Goal: Task Accomplishment & Management: Use online tool/utility

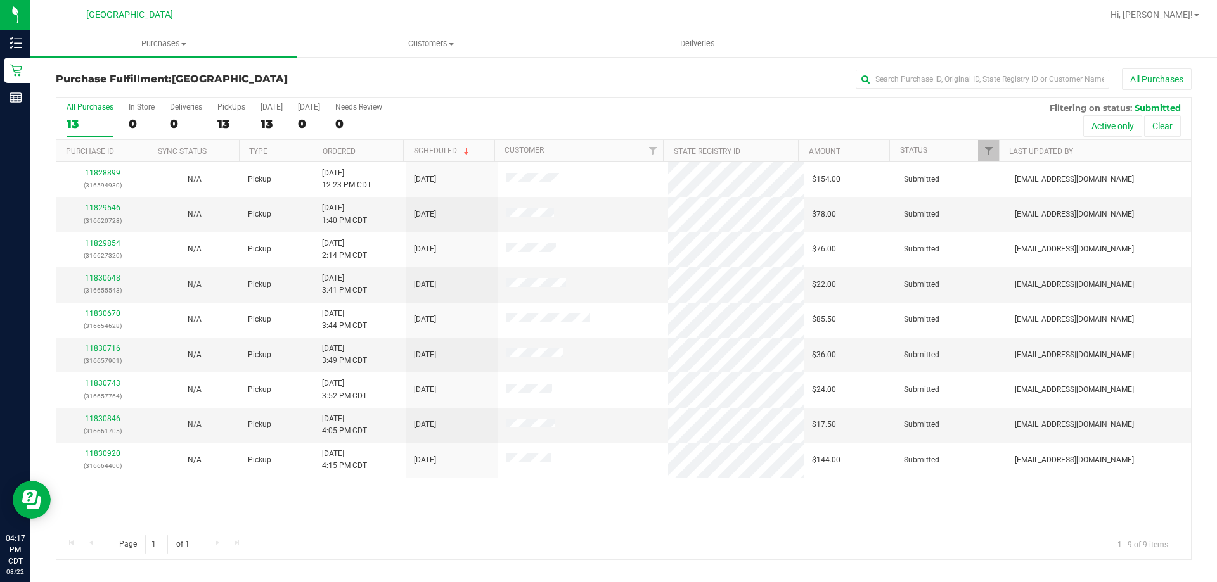
click at [339, 146] on th "Ordered" at bounding box center [357, 151] width 91 height 22
click at [351, 153] on link "Ordered" at bounding box center [339, 151] width 33 height 9
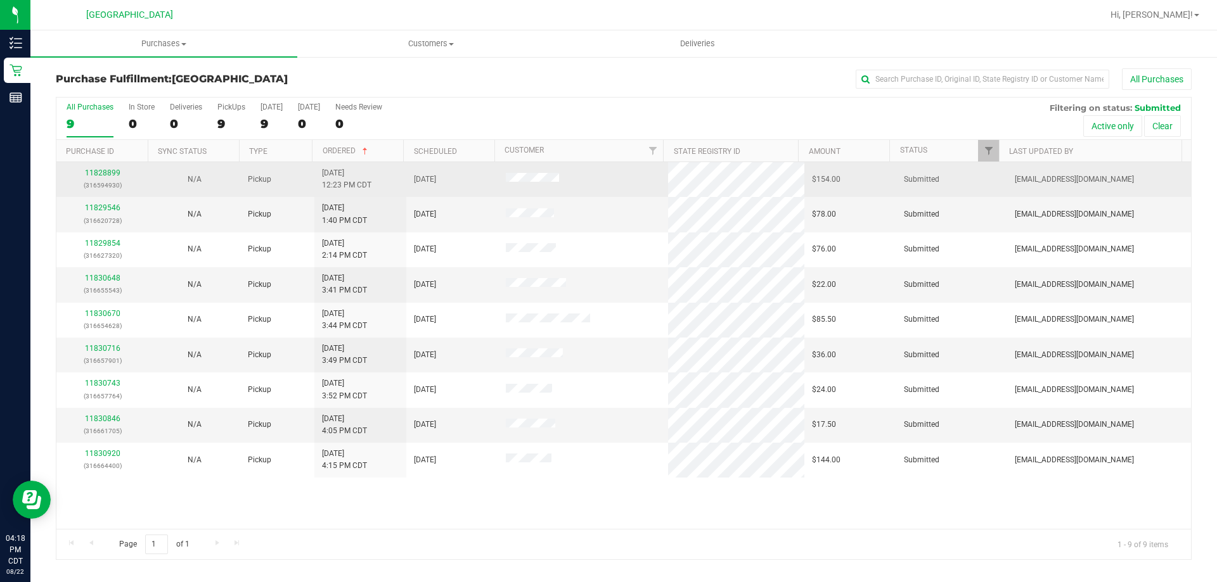
click at [106, 168] on div "11828899 (316594930)" at bounding box center [102, 179] width 77 height 24
click at [108, 176] on link "11828899" at bounding box center [102, 173] width 35 height 9
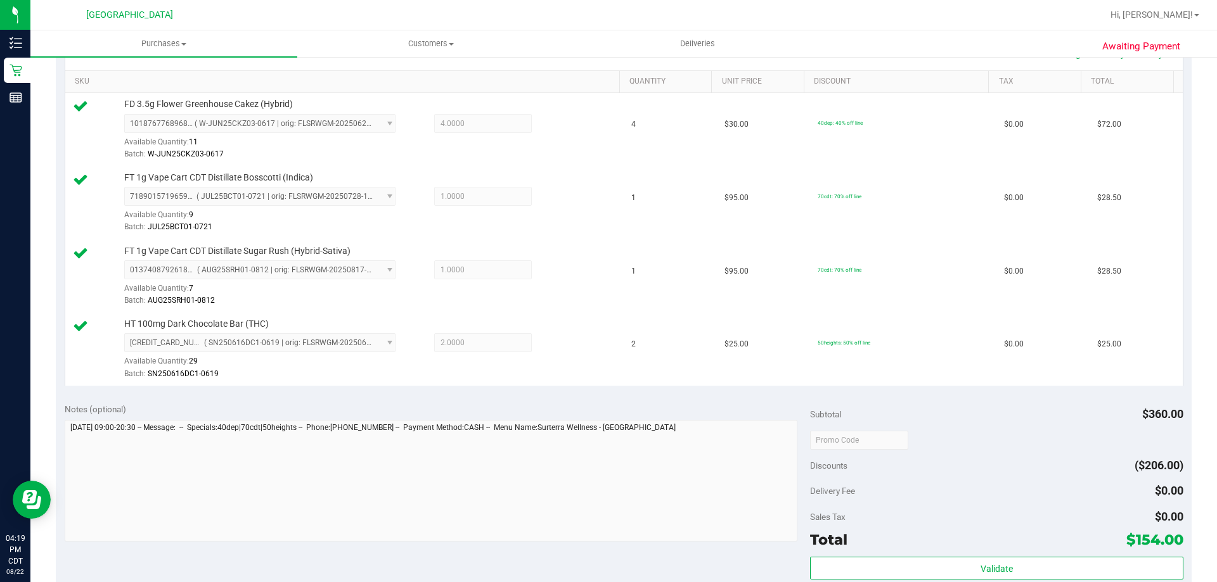
scroll to position [380, 0]
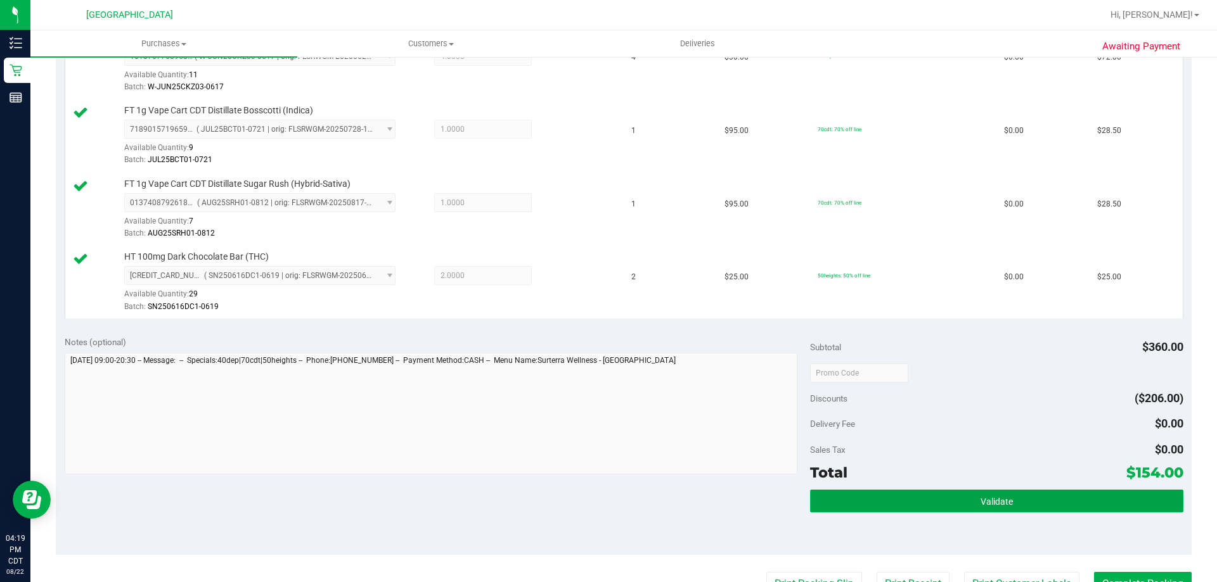
click at [888, 490] on button "Validate" at bounding box center [996, 501] width 373 height 23
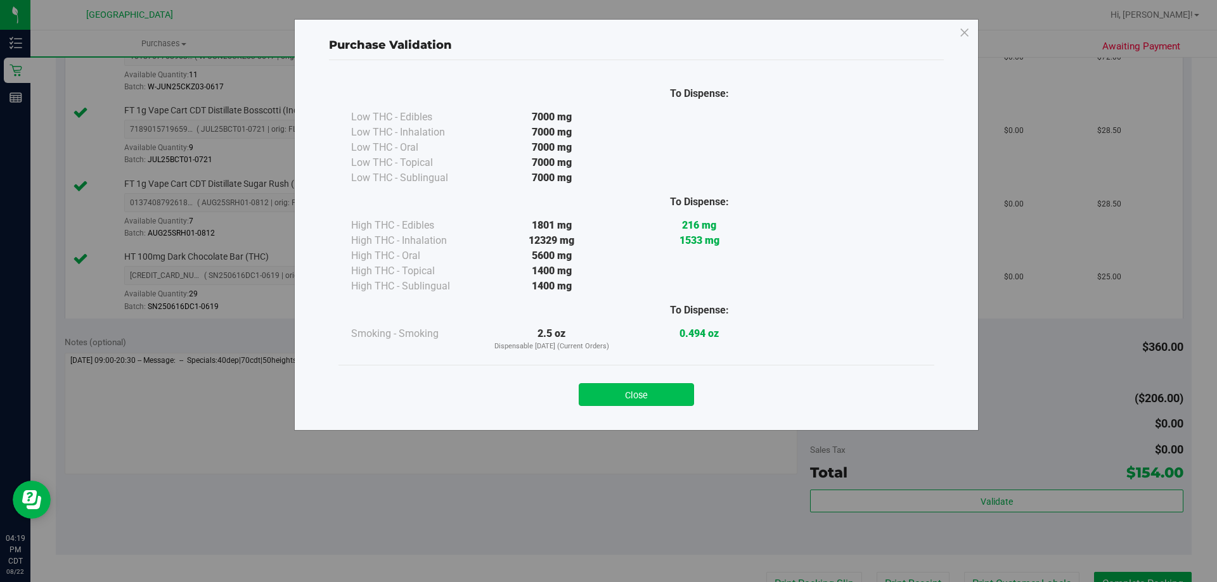
click at [659, 392] on button "Close" at bounding box center [636, 394] width 115 height 23
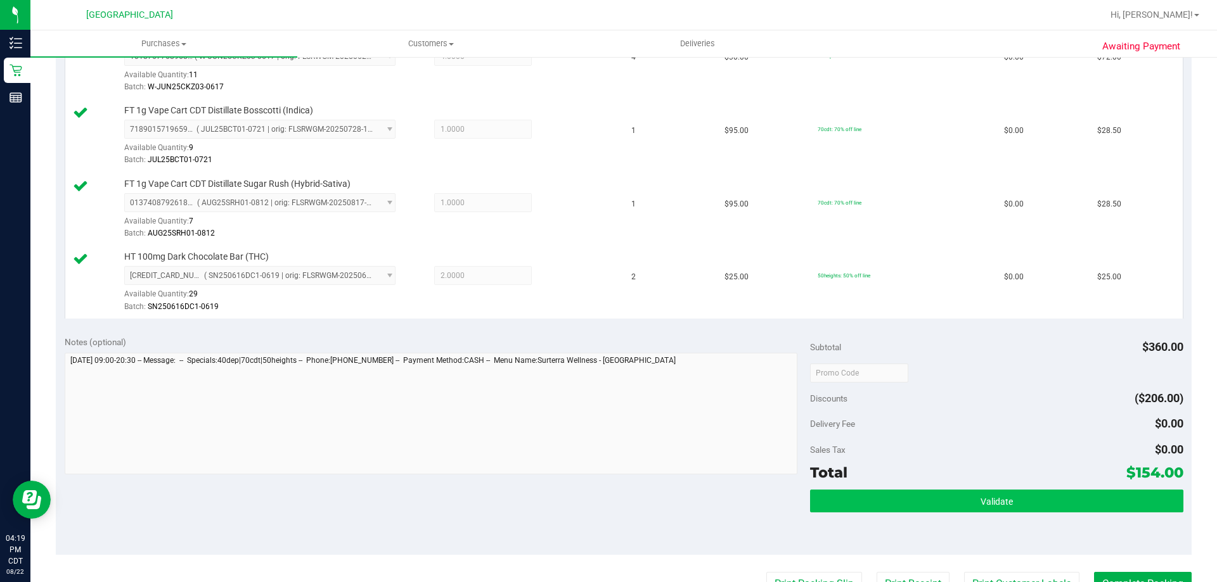
scroll to position [570, 0]
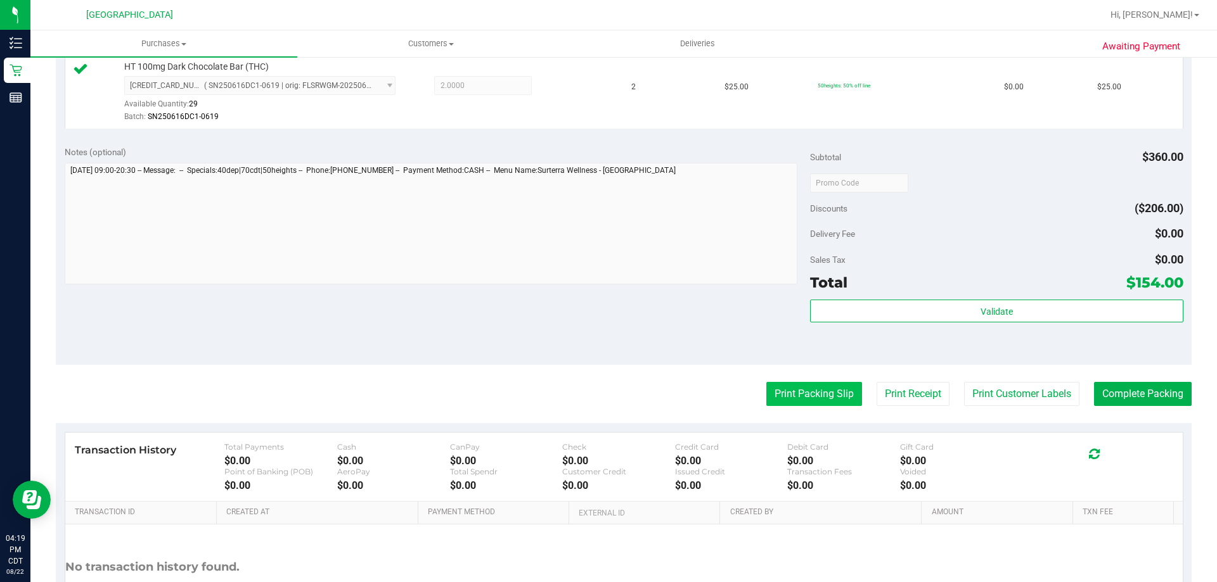
click at [780, 402] on button "Print Packing Slip" at bounding box center [814, 394] width 96 height 24
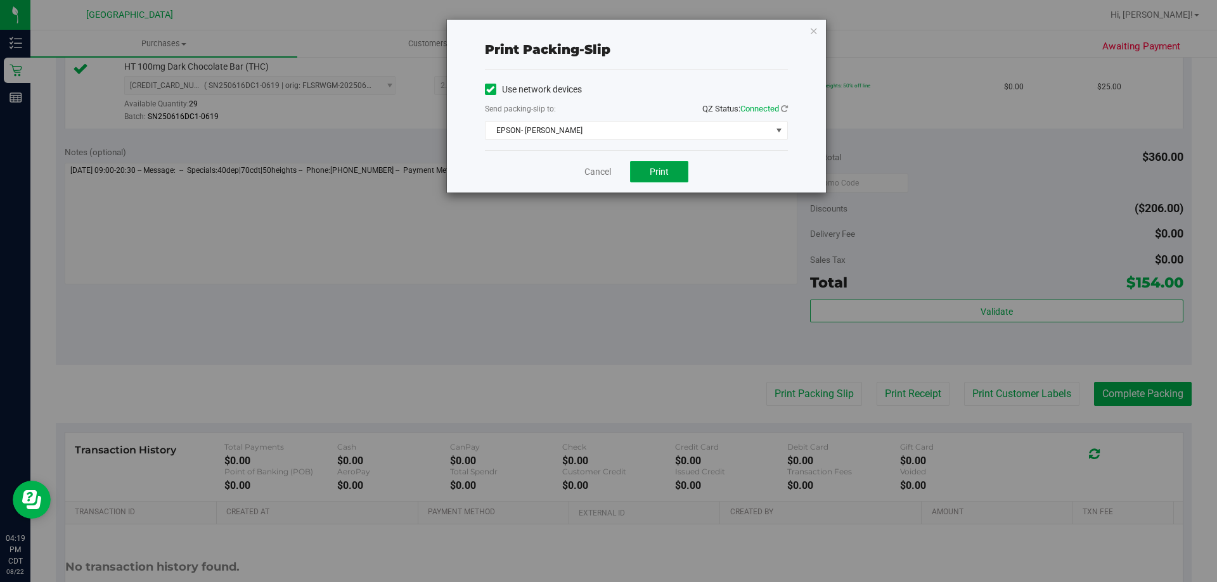
click at [665, 169] on span "Print" at bounding box center [659, 172] width 19 height 10
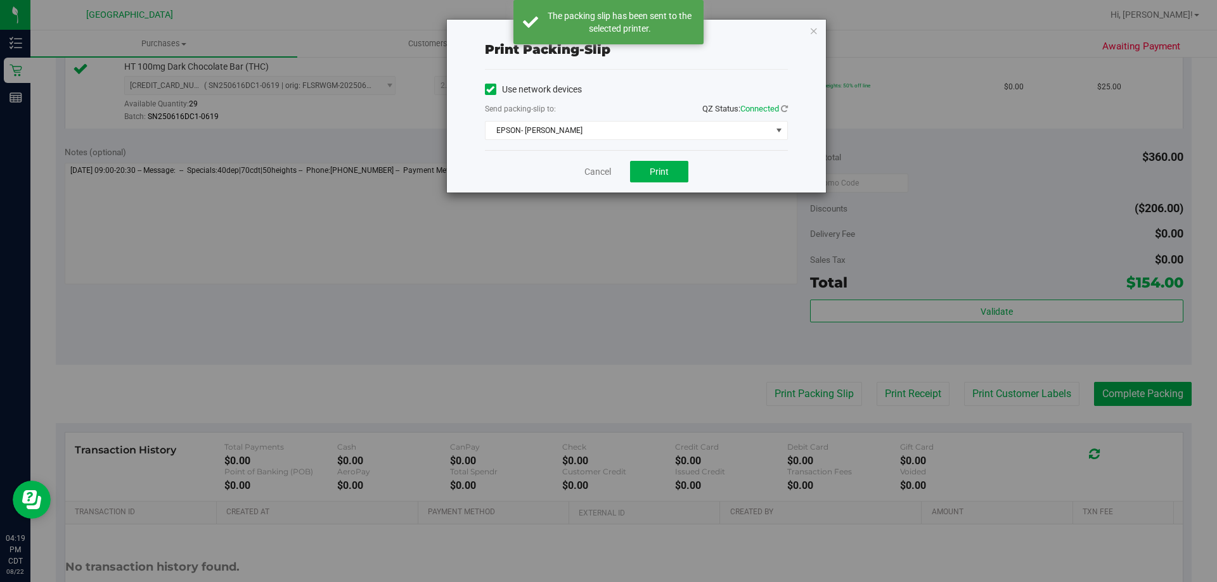
click at [583, 170] on div "Cancel Print" at bounding box center [636, 171] width 303 height 42
click at [590, 171] on link "Cancel" at bounding box center [597, 171] width 27 height 13
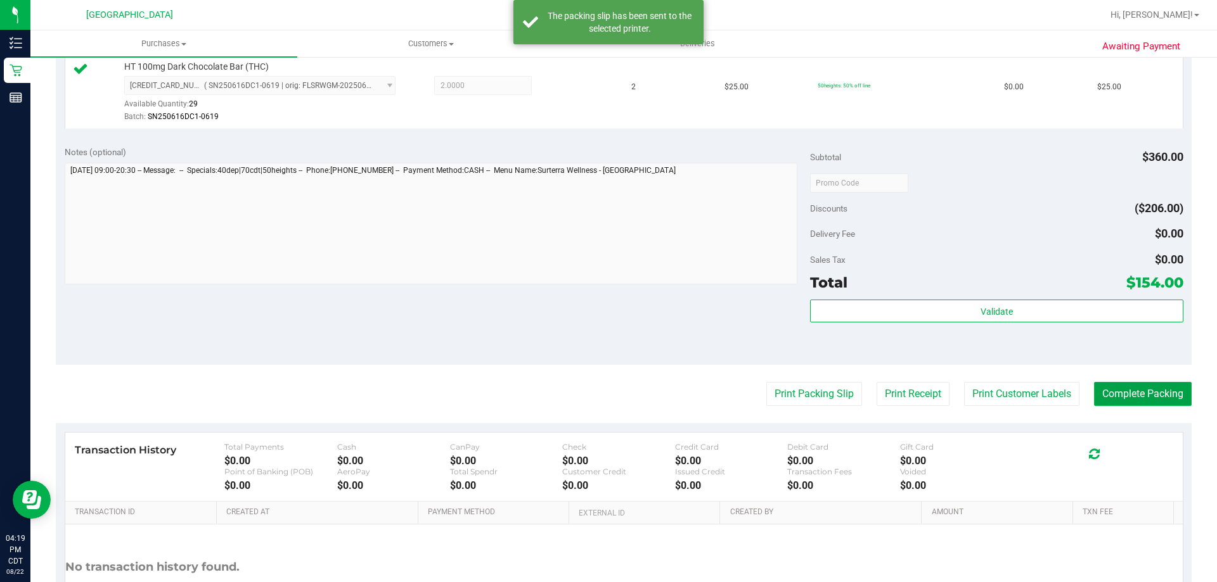
click at [1097, 397] on button "Complete Packing" at bounding box center [1143, 394] width 98 height 24
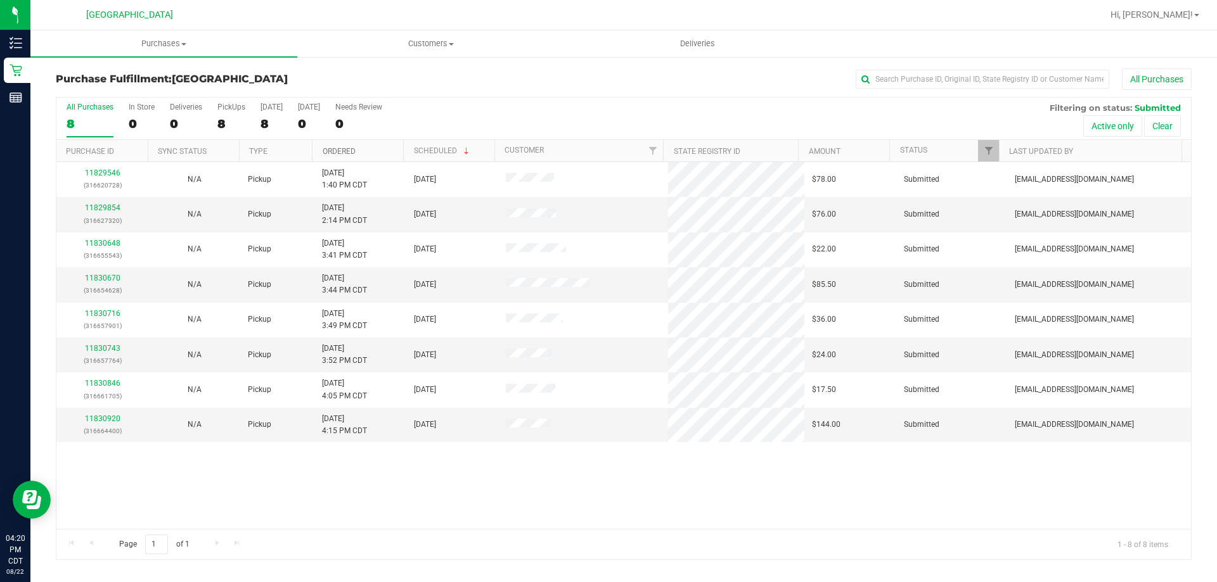
click at [330, 151] on link "Ordered" at bounding box center [339, 151] width 33 height 9
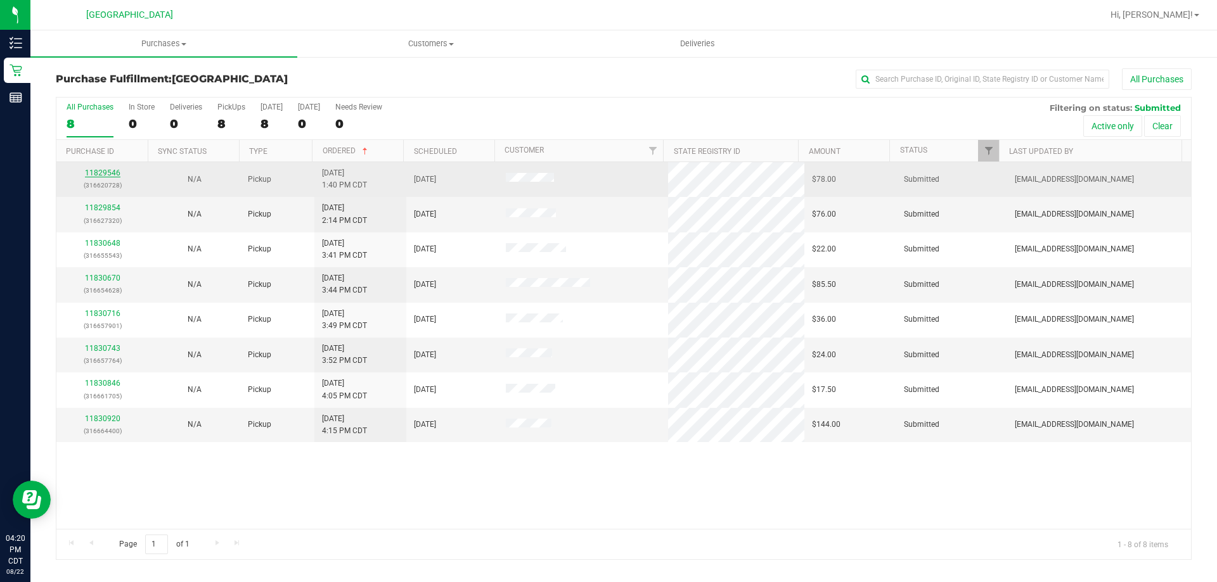
click at [100, 176] on link "11829546" at bounding box center [102, 173] width 35 height 9
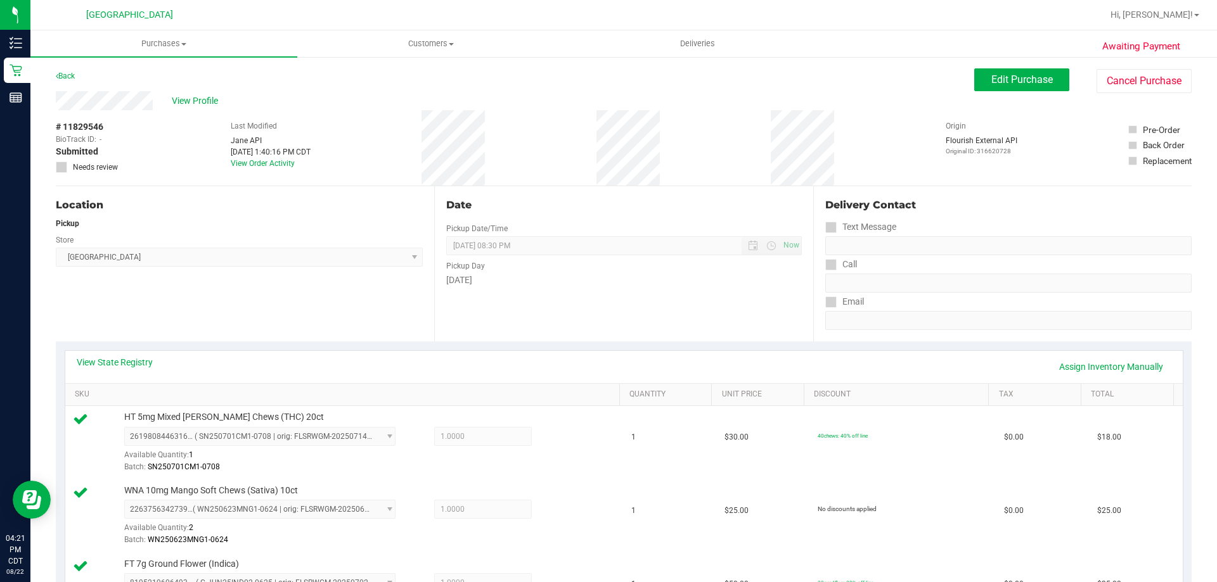
scroll to position [253, 0]
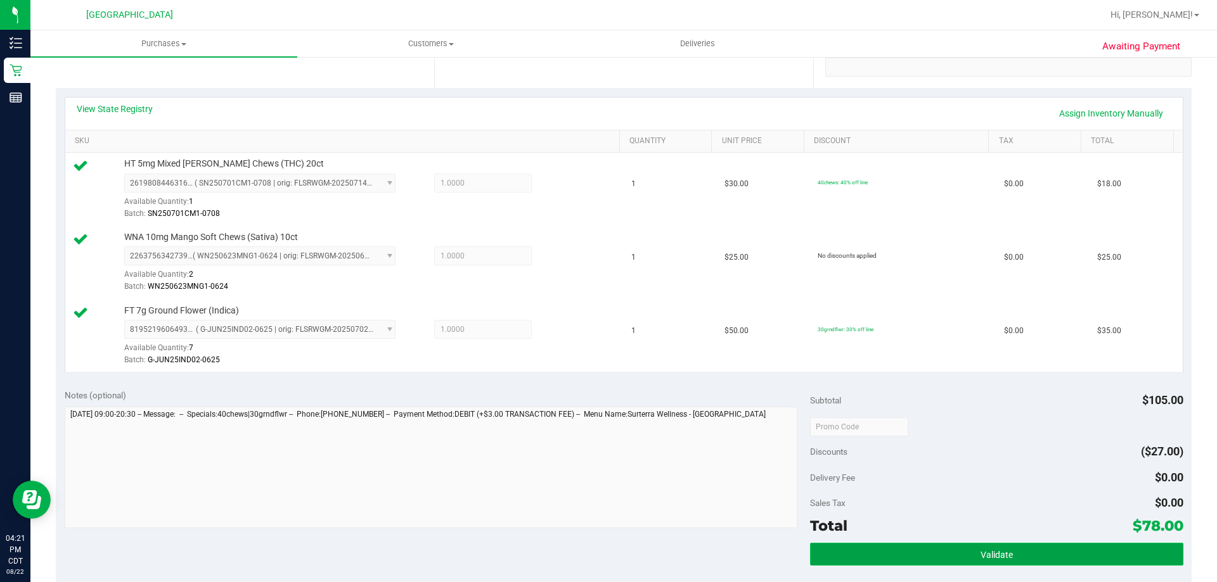
click at [962, 543] on button "Validate" at bounding box center [996, 554] width 373 height 23
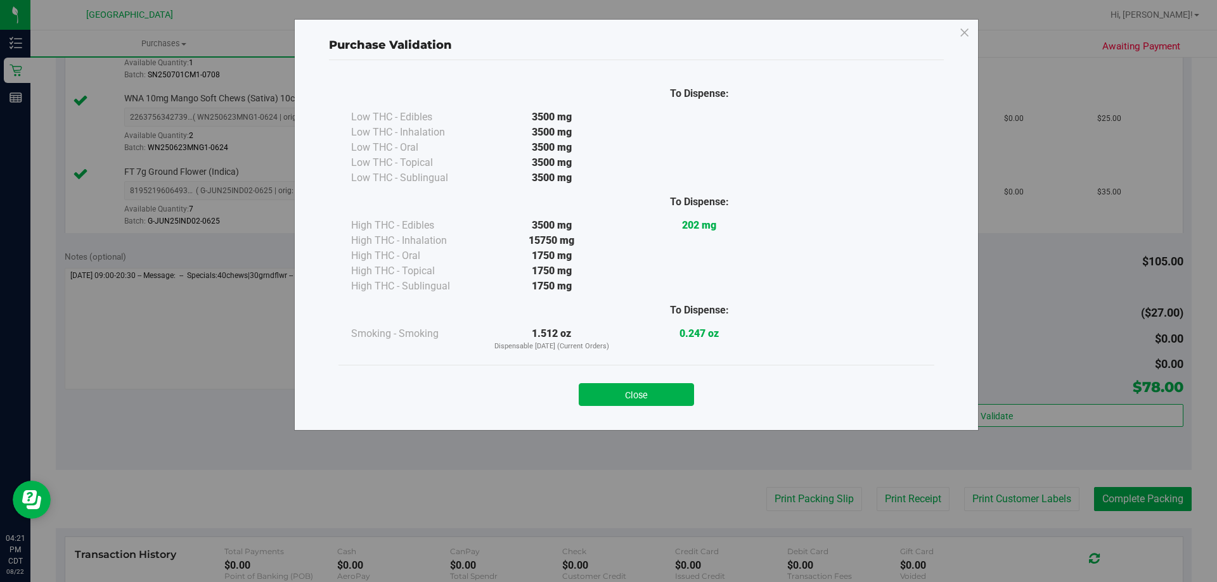
scroll to position [507, 0]
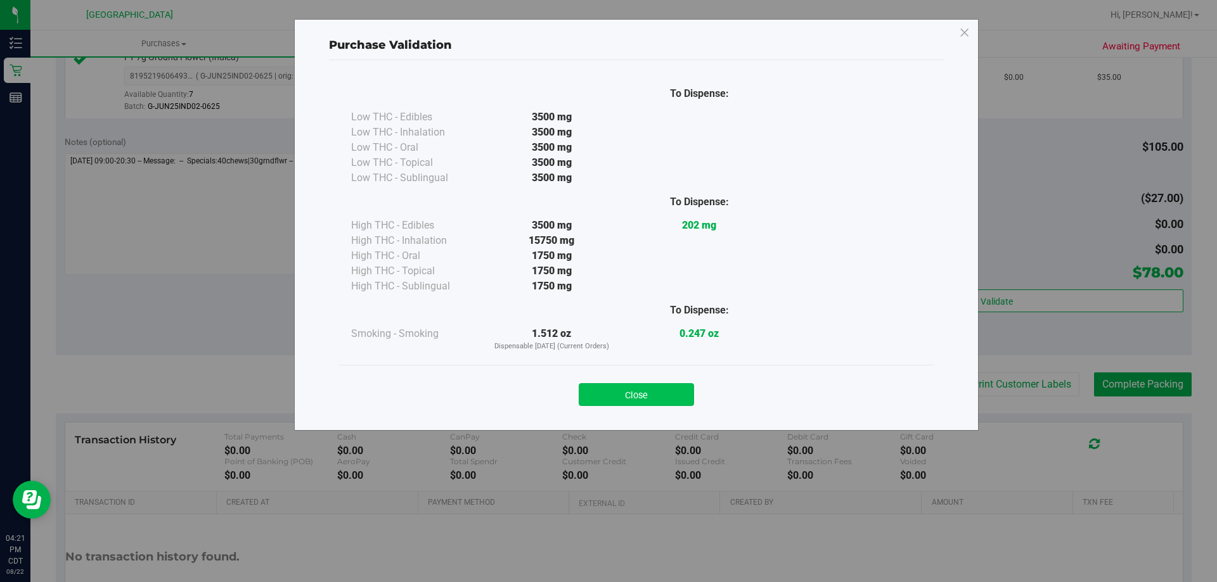
click at [628, 387] on button "Close" at bounding box center [636, 394] width 115 height 23
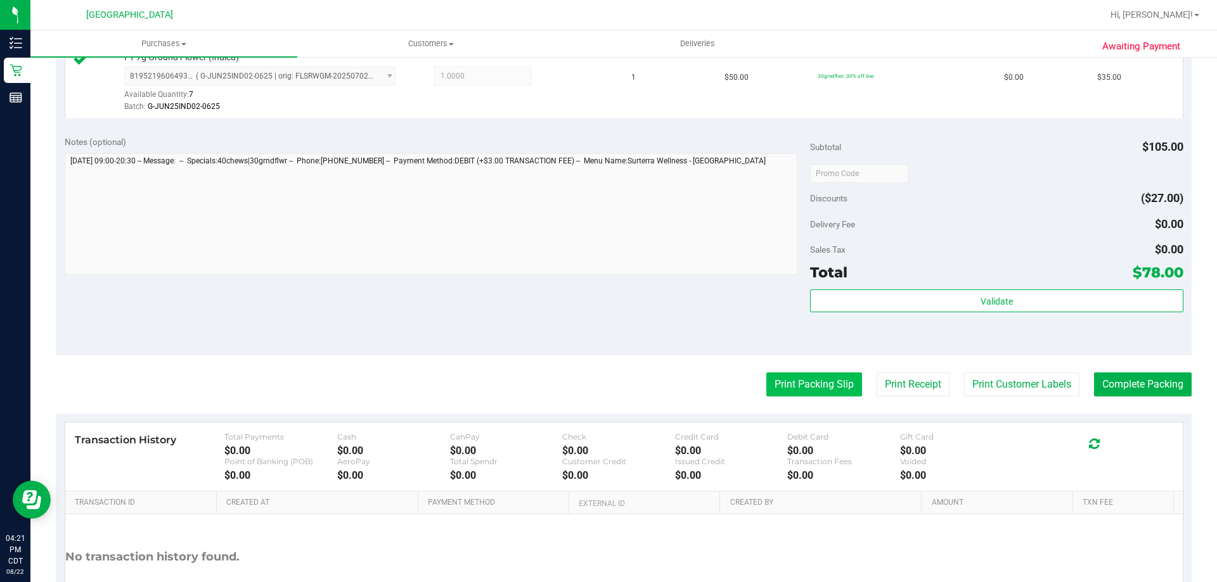
click at [820, 387] on button "Print Packing Slip" at bounding box center [814, 385] width 96 height 24
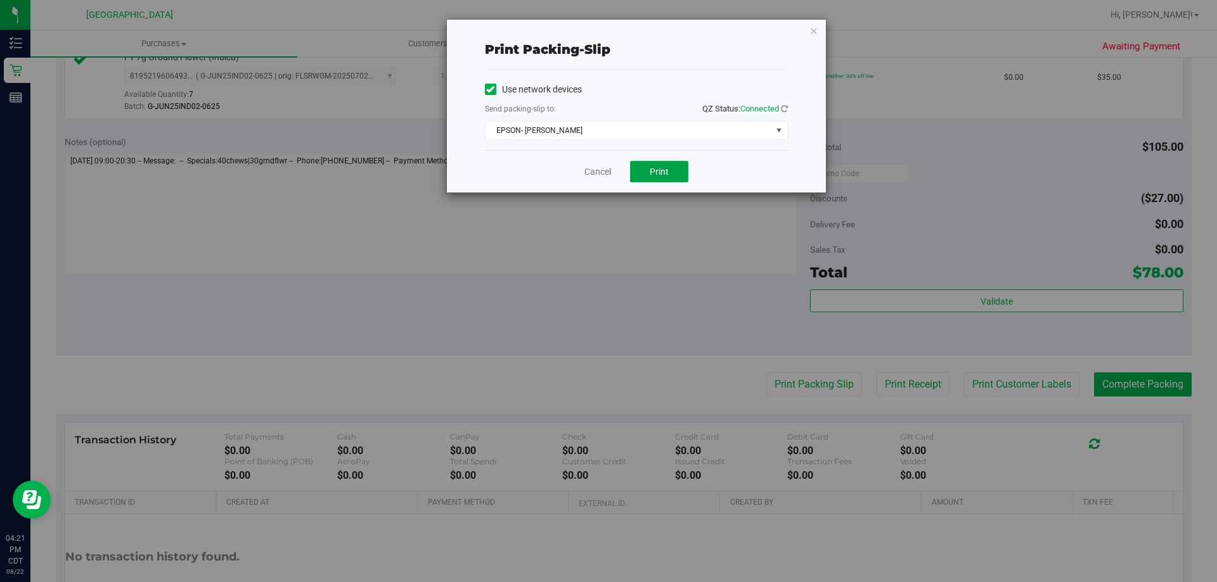
click at [670, 162] on button "Print" at bounding box center [659, 172] width 58 height 22
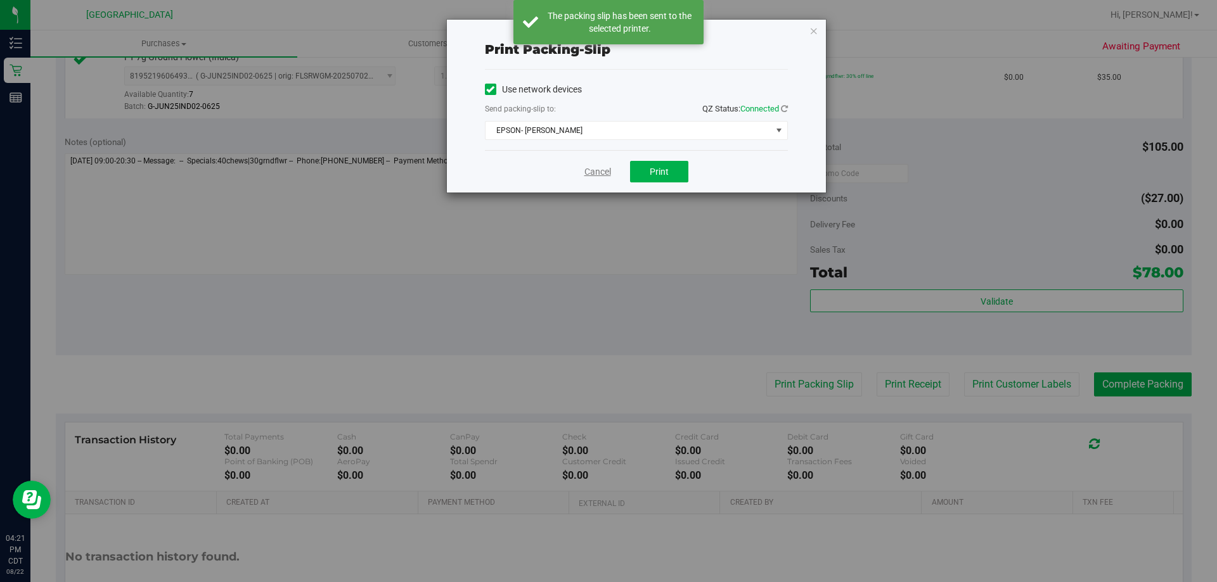
click at [600, 172] on link "Cancel" at bounding box center [597, 171] width 27 height 13
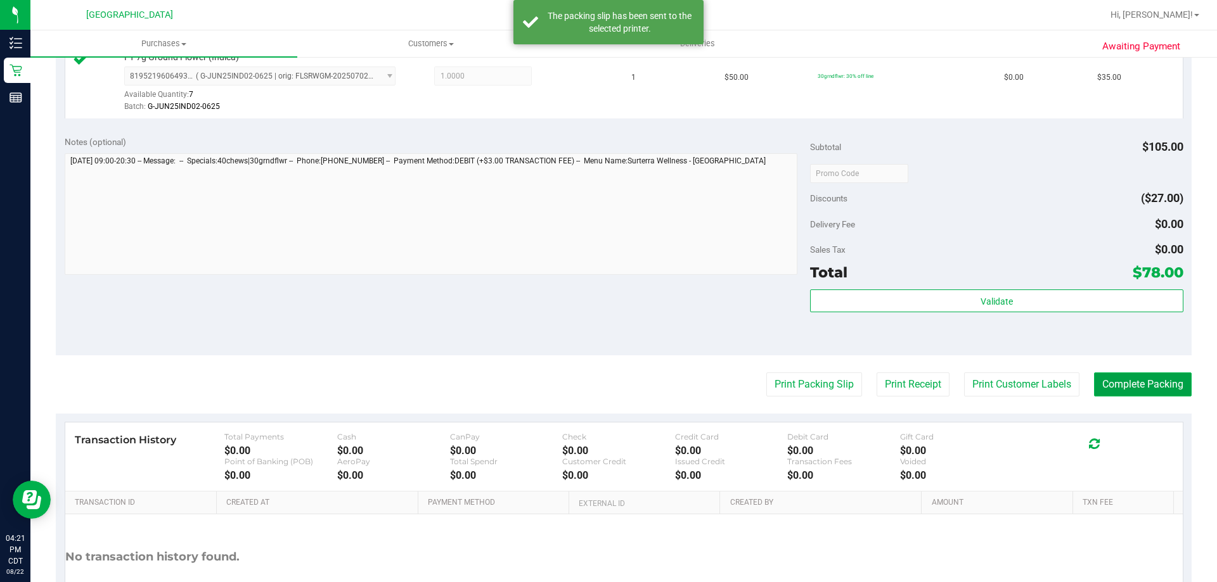
click at [1153, 374] on button "Complete Packing" at bounding box center [1143, 385] width 98 height 24
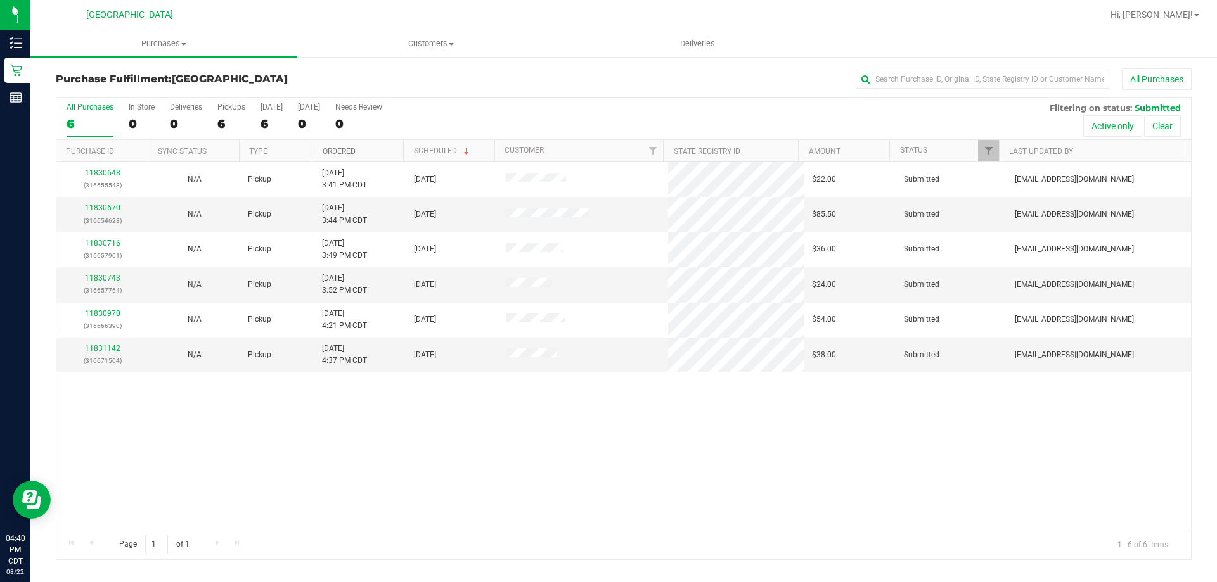
click at [343, 147] on link "Ordered" at bounding box center [339, 151] width 33 height 9
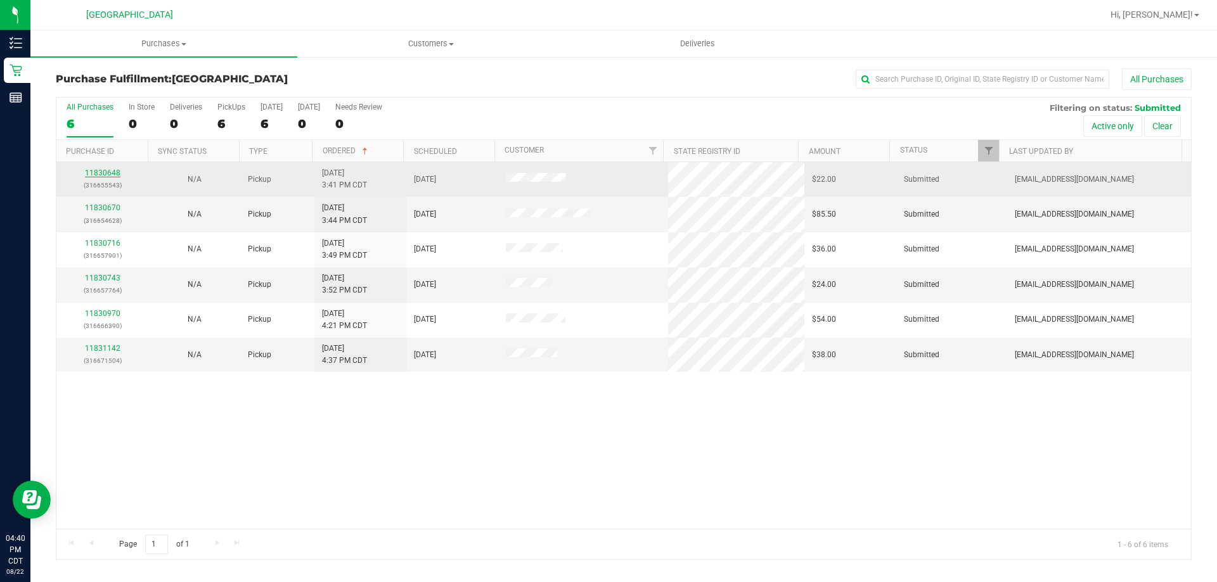
click at [97, 169] on link "11830648" at bounding box center [102, 173] width 35 height 9
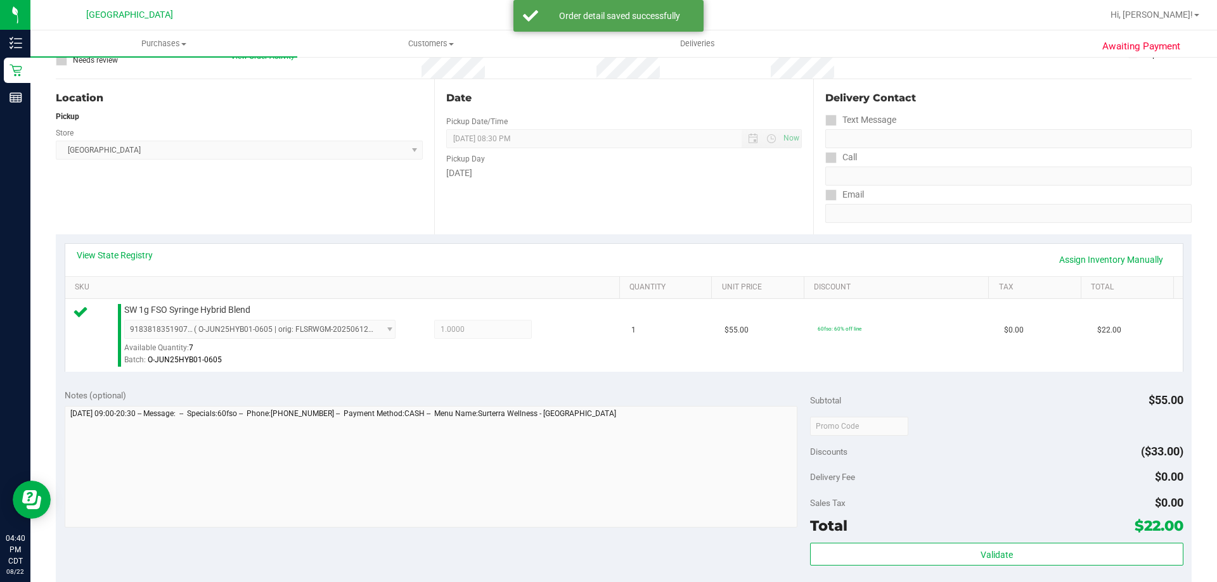
scroll to position [253, 0]
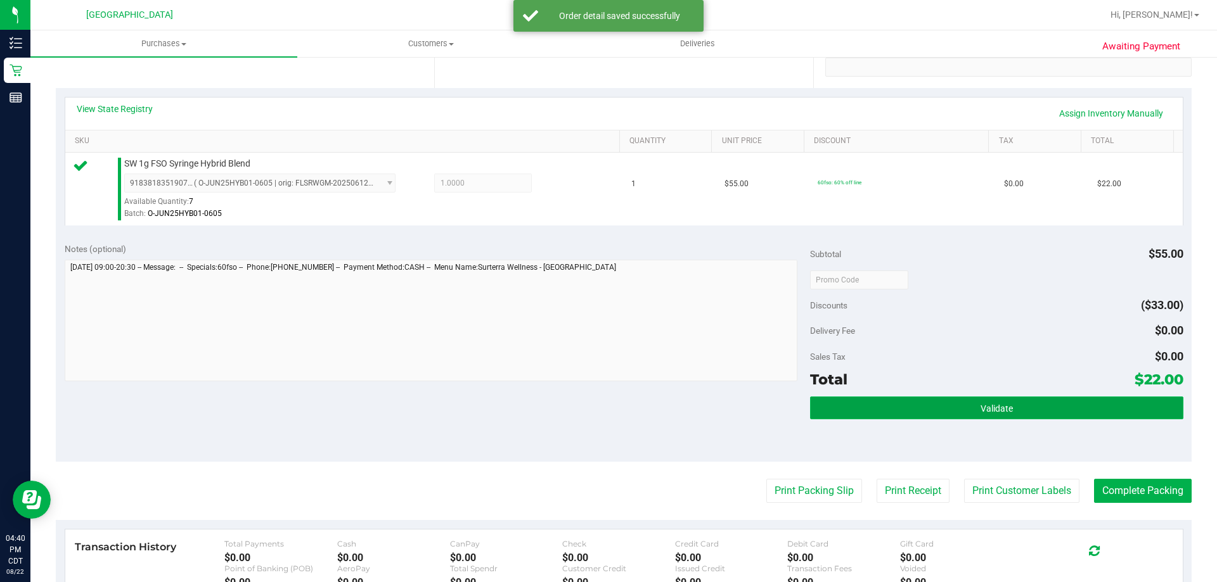
click at [977, 397] on button "Validate" at bounding box center [996, 408] width 373 height 23
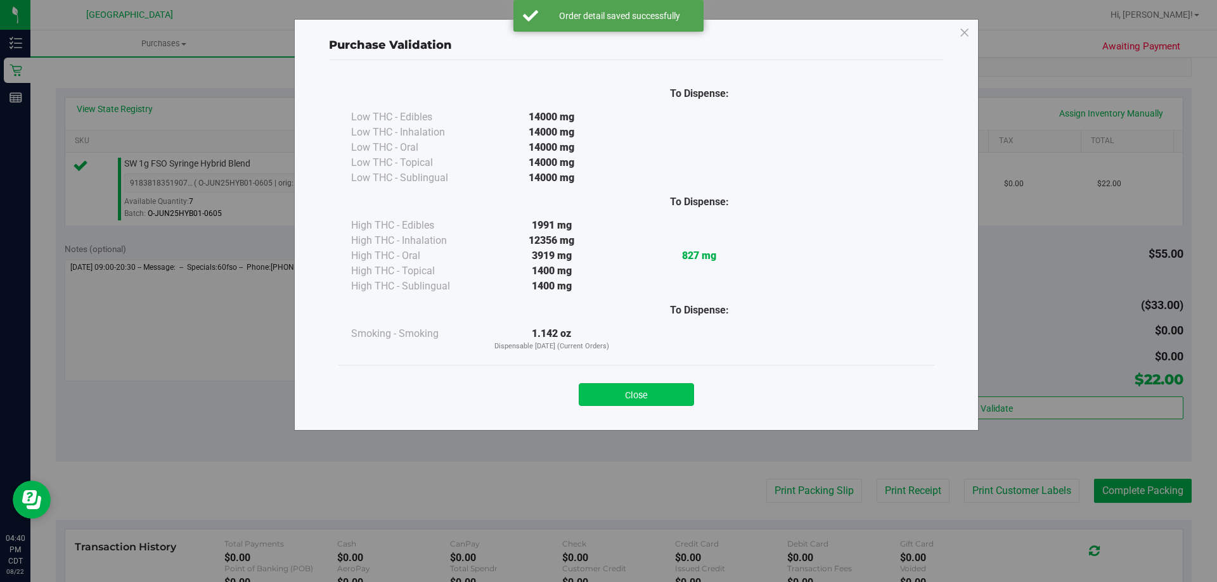
click at [631, 392] on button "Close" at bounding box center [636, 394] width 115 height 23
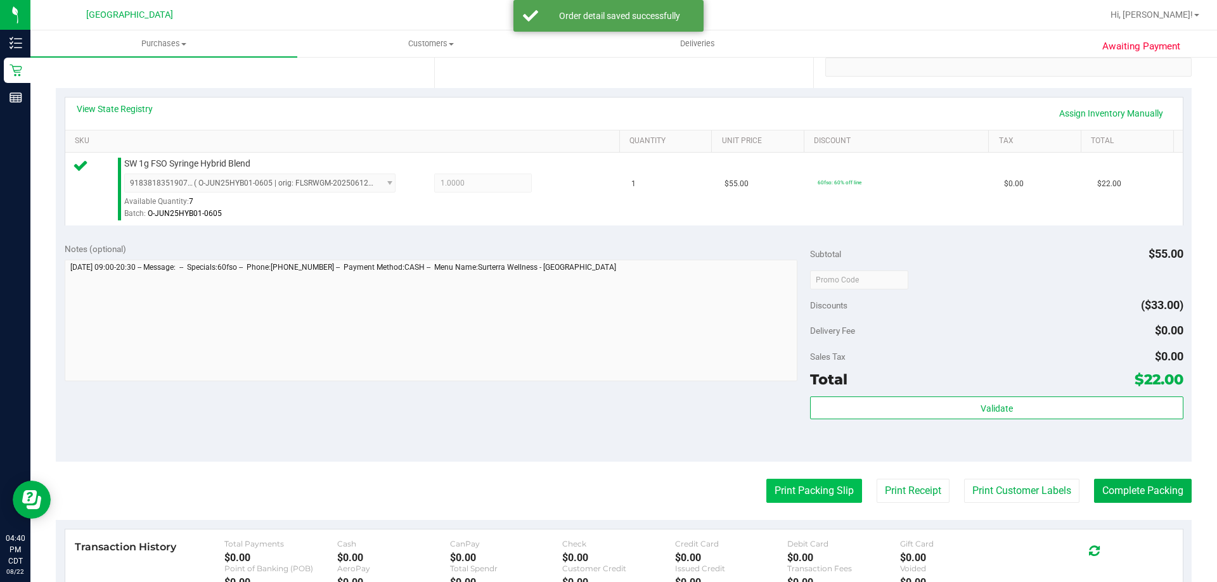
click at [788, 497] on button "Print Packing Slip" at bounding box center [814, 491] width 96 height 24
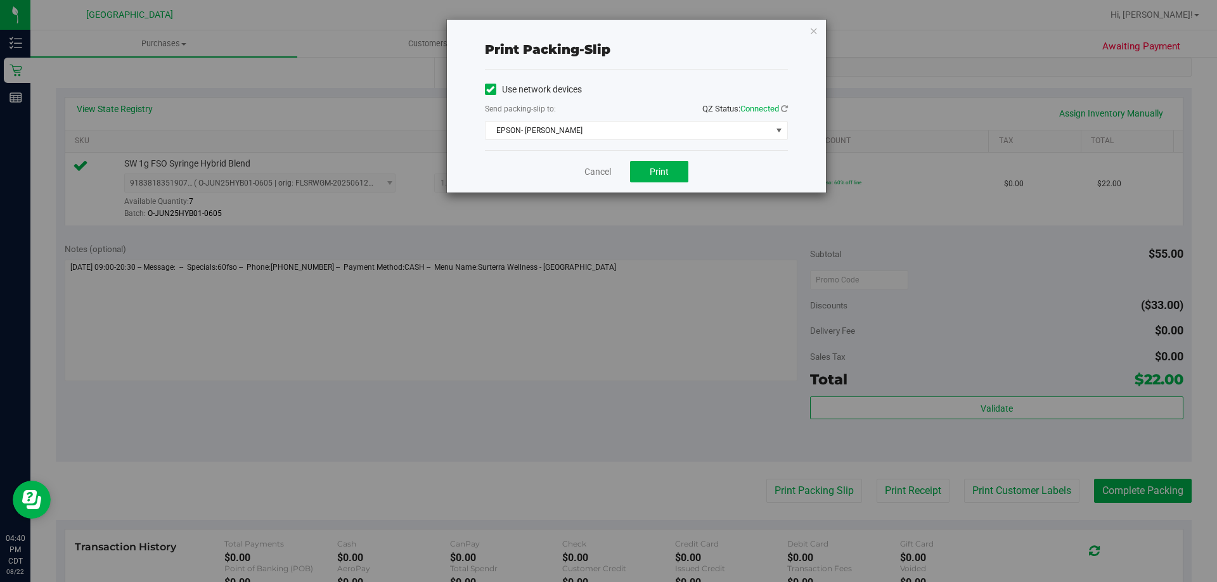
click at [649, 185] on div "Cancel Print" at bounding box center [636, 171] width 303 height 42
click at [649, 177] on button "Print" at bounding box center [659, 172] width 58 height 22
click at [599, 174] on link "Cancel" at bounding box center [597, 171] width 27 height 13
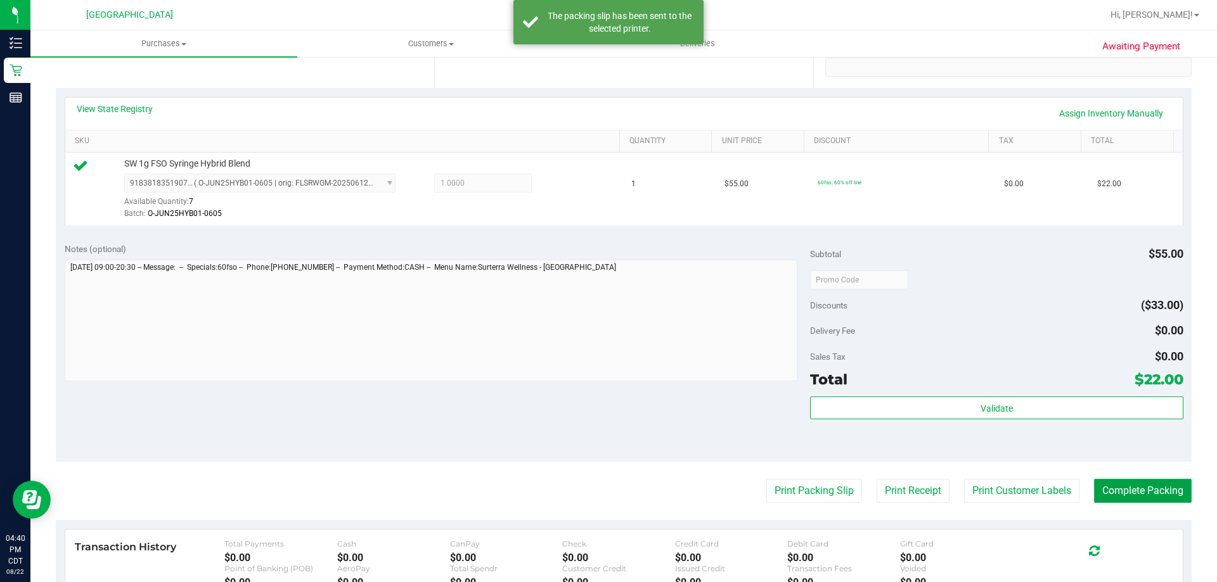
click at [1150, 491] on button "Complete Packing" at bounding box center [1143, 491] width 98 height 24
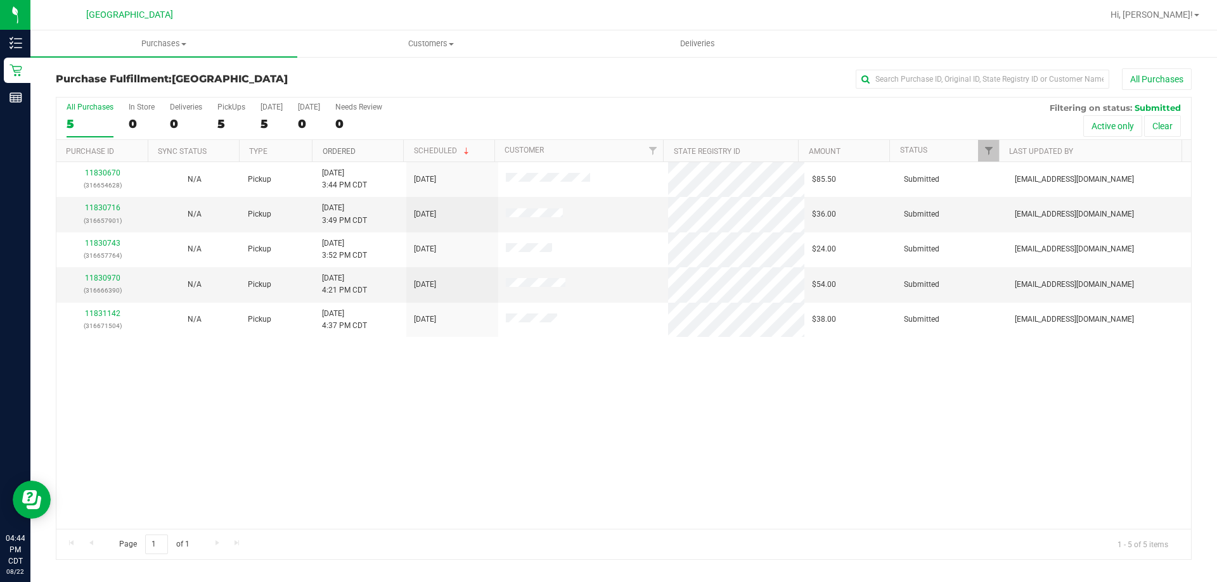
click at [338, 152] on link "Ordered" at bounding box center [339, 151] width 33 height 9
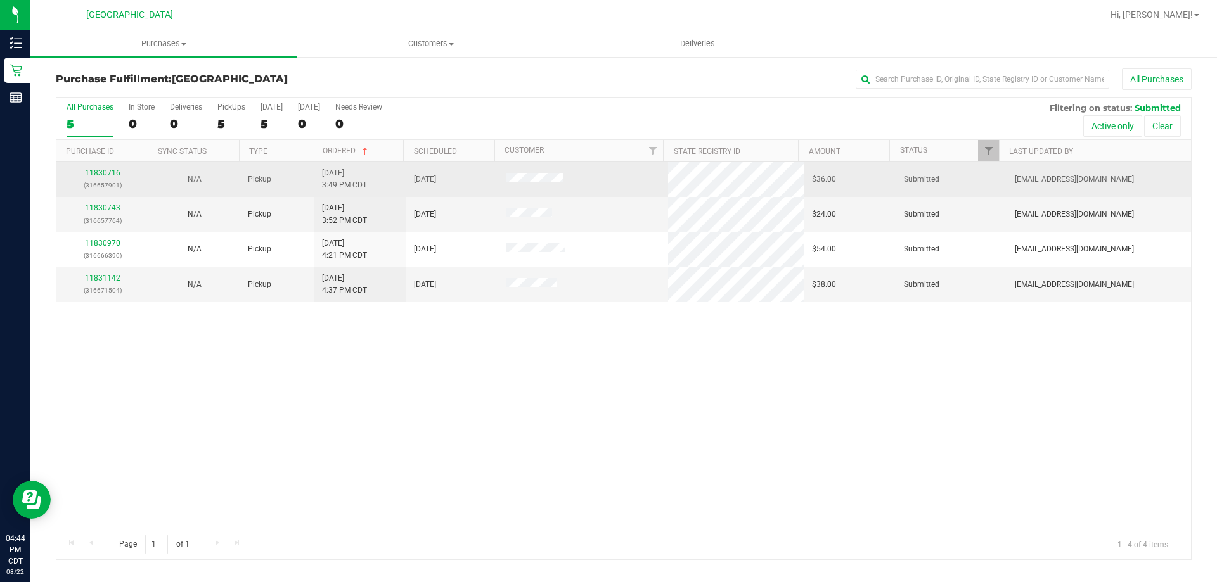
click at [108, 169] on link "11830716" at bounding box center [102, 173] width 35 height 9
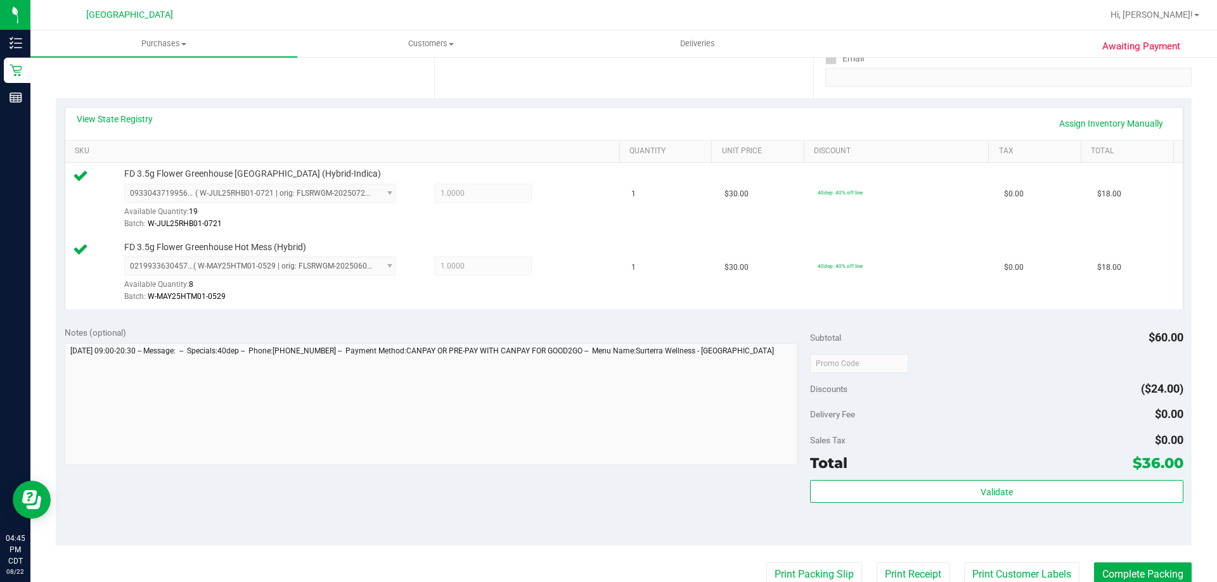
scroll to position [317, 0]
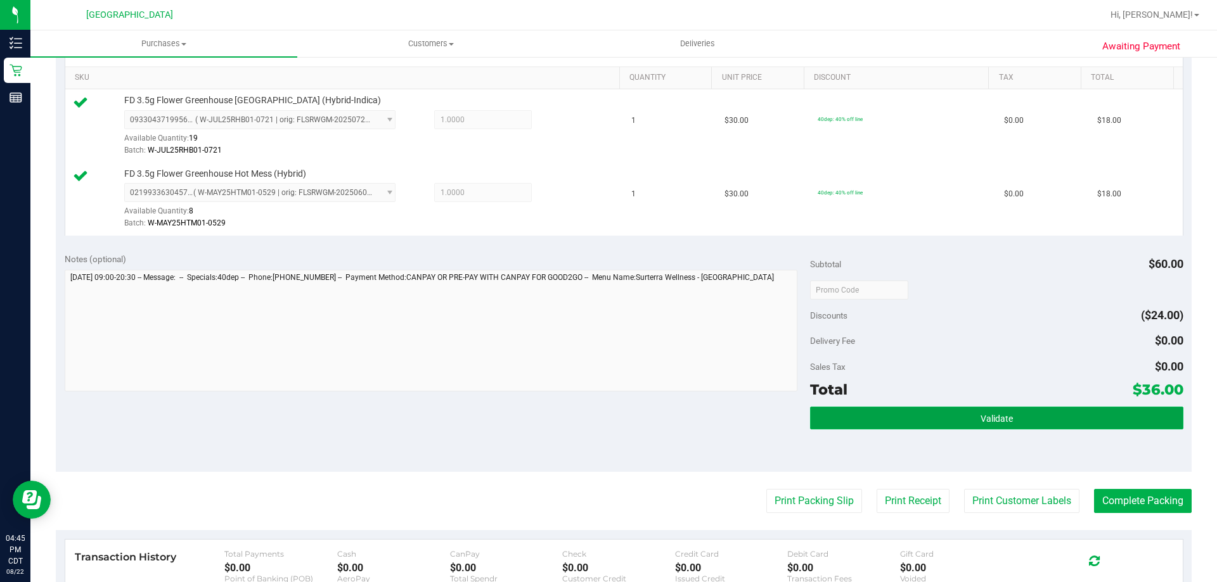
click at [980, 412] on button "Validate" at bounding box center [996, 418] width 373 height 23
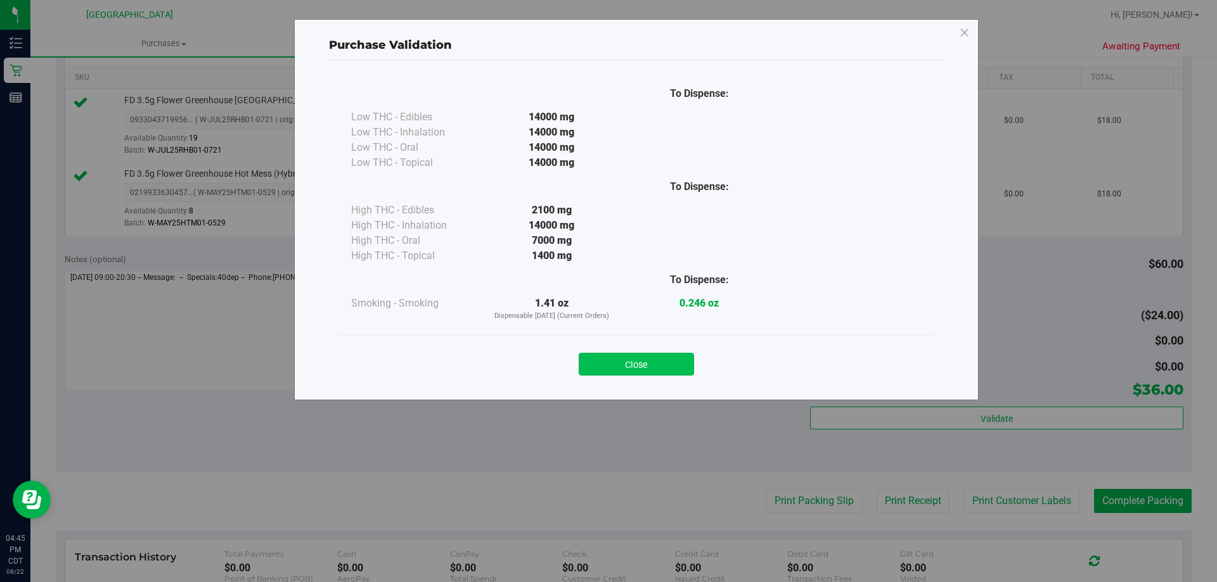
click at [608, 357] on button "Close" at bounding box center [636, 364] width 115 height 23
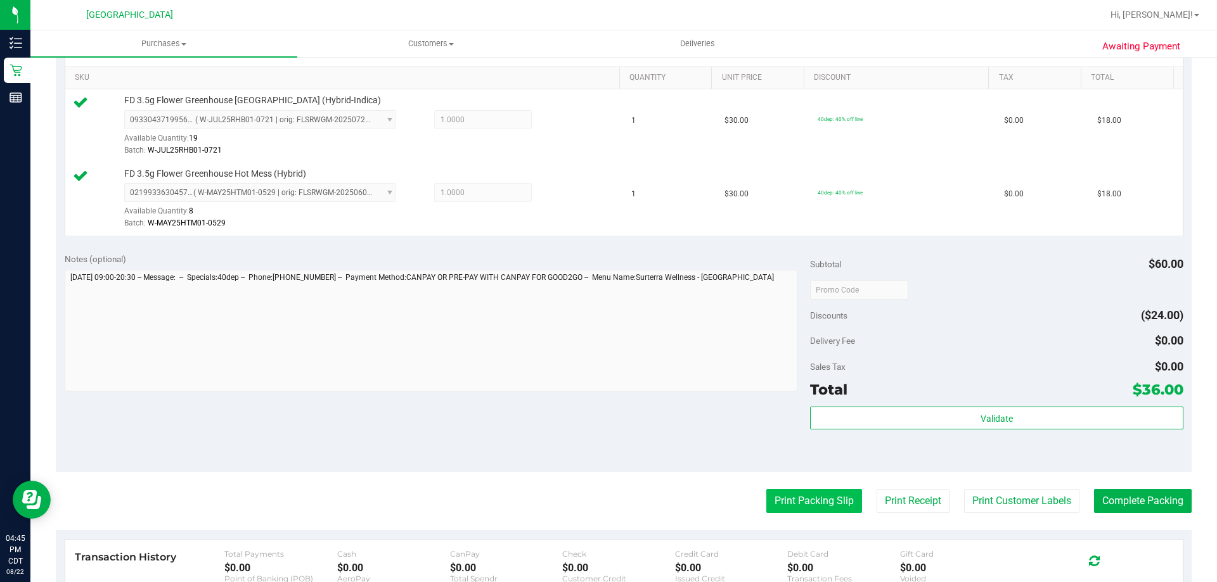
click at [781, 498] on button "Print Packing Slip" at bounding box center [814, 501] width 96 height 24
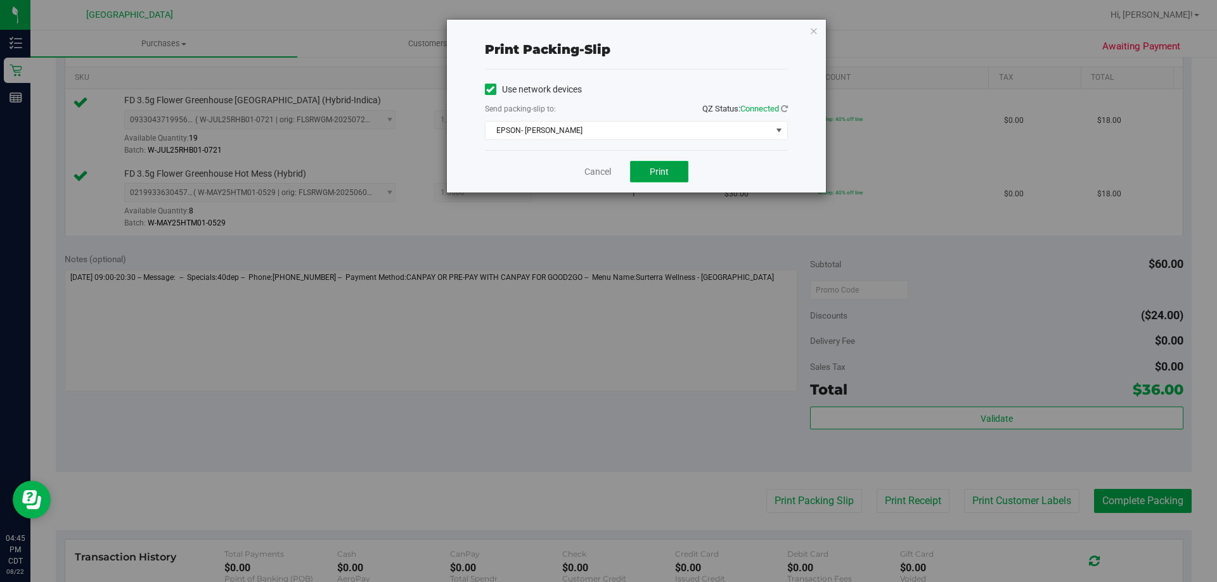
click at [665, 175] on span "Print" at bounding box center [659, 172] width 19 height 10
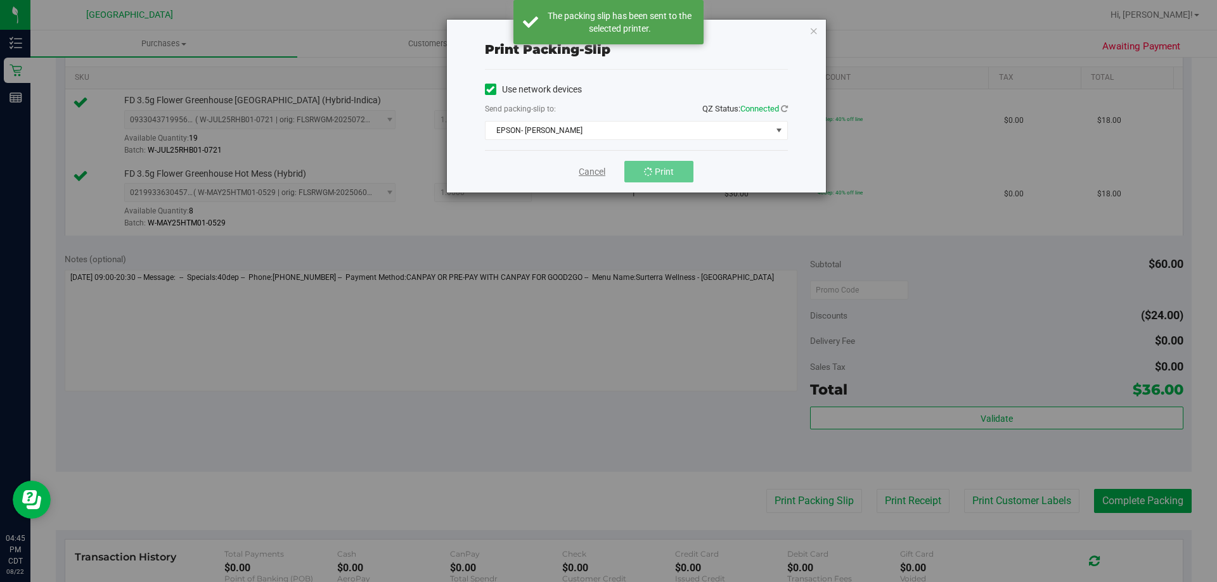
click at [588, 177] on link "Cancel" at bounding box center [592, 171] width 27 height 13
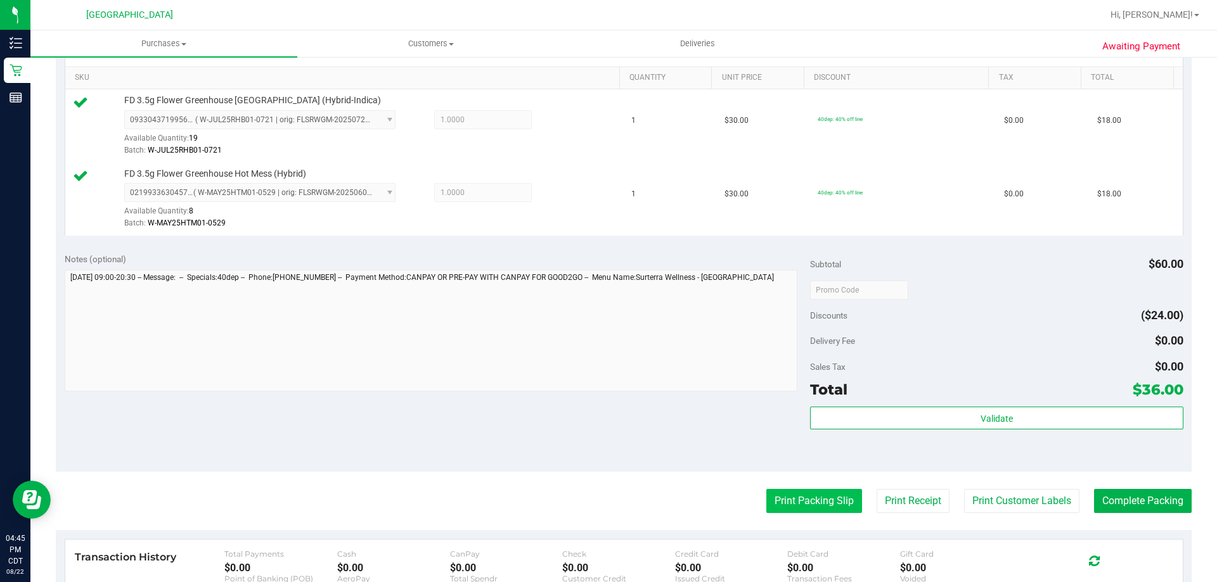
click at [818, 508] on button "Print Packing Slip" at bounding box center [814, 501] width 96 height 24
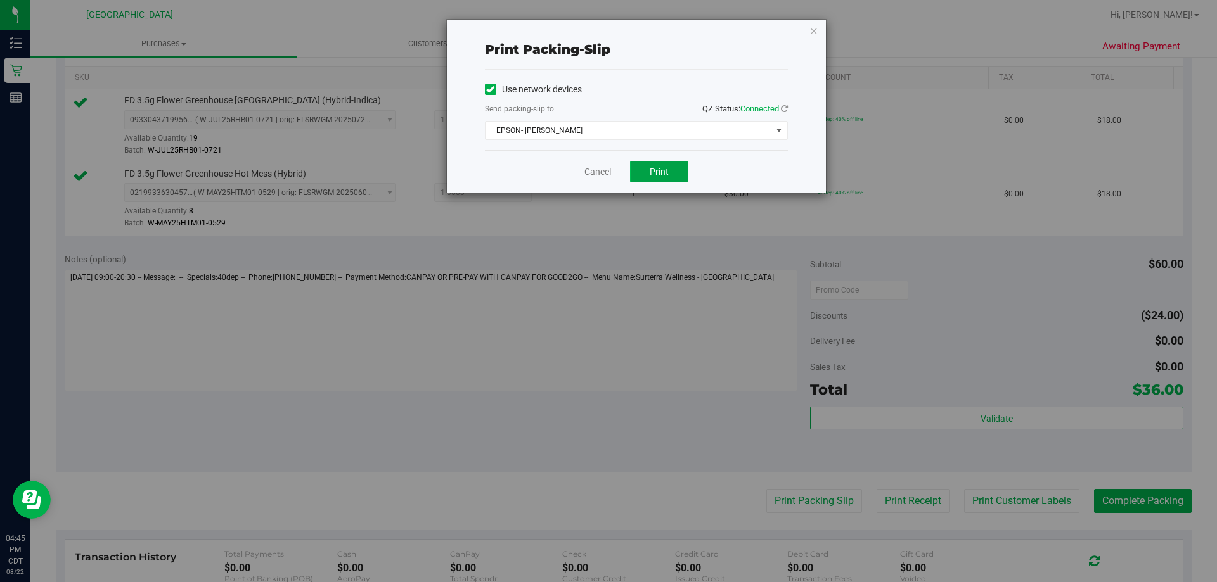
click at [668, 170] on span "Print" at bounding box center [659, 172] width 19 height 10
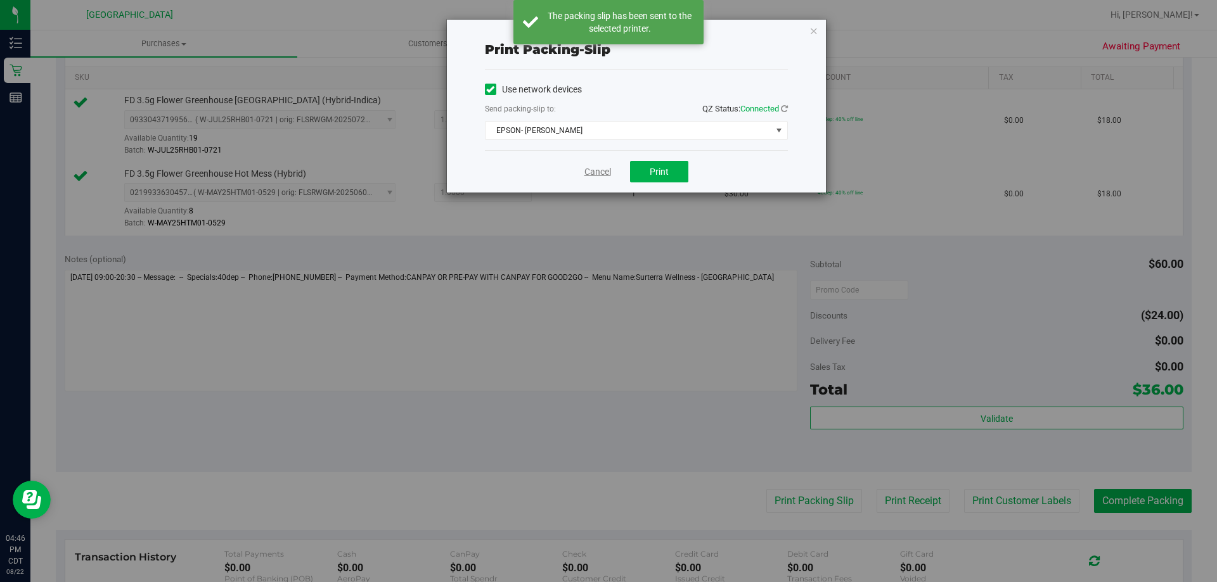
click at [600, 166] on link "Cancel" at bounding box center [597, 171] width 27 height 13
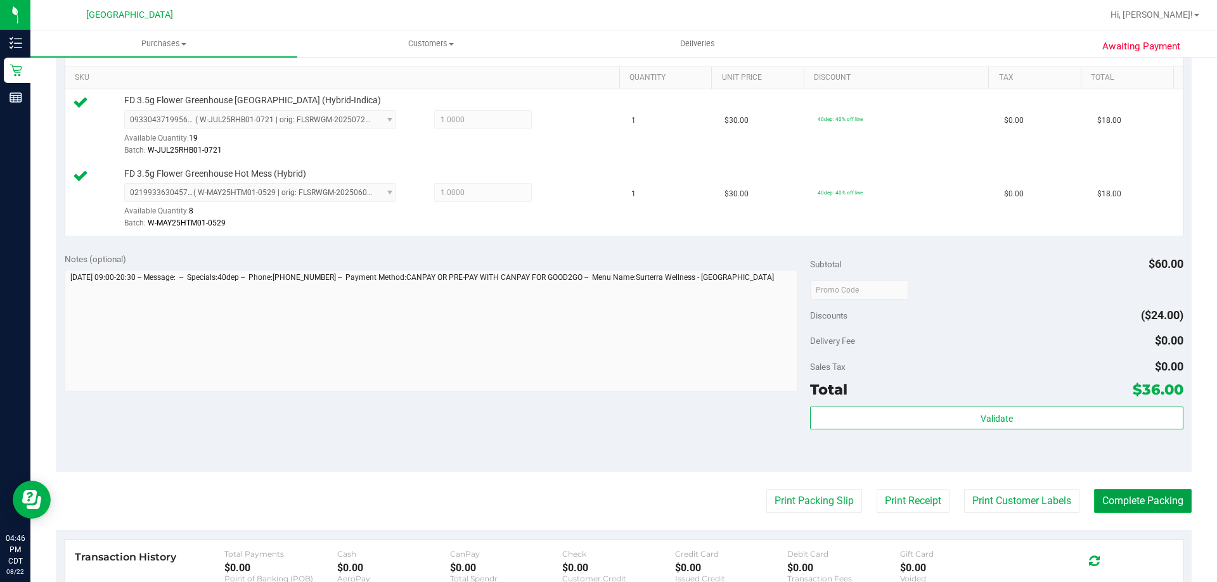
click at [1130, 511] on button "Complete Packing" at bounding box center [1143, 501] width 98 height 24
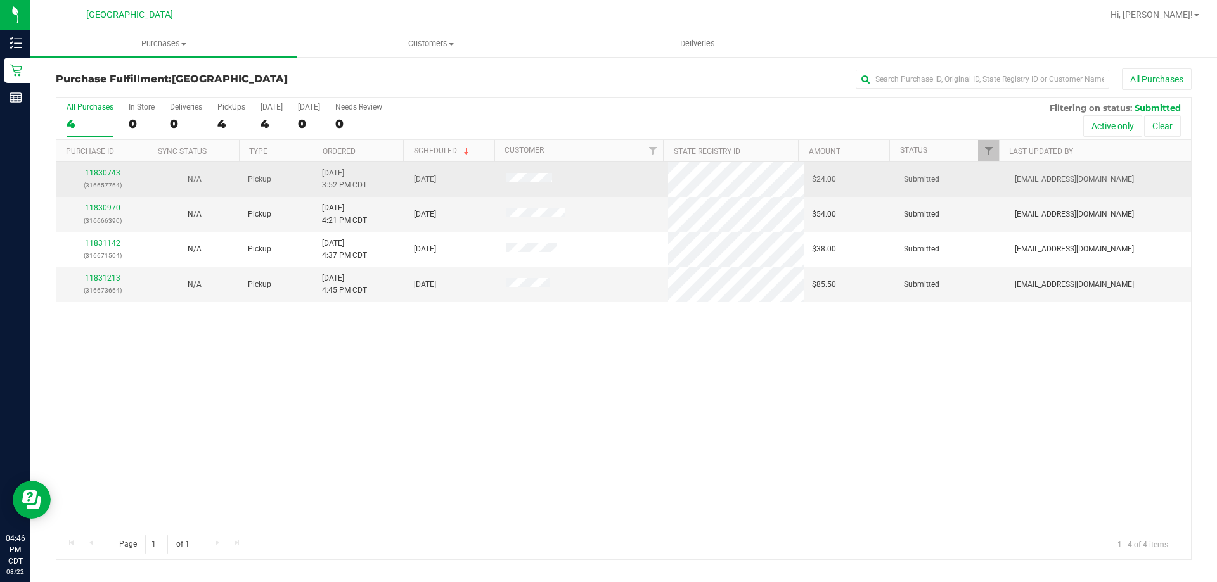
click at [108, 174] on link "11830743" at bounding box center [102, 173] width 35 height 9
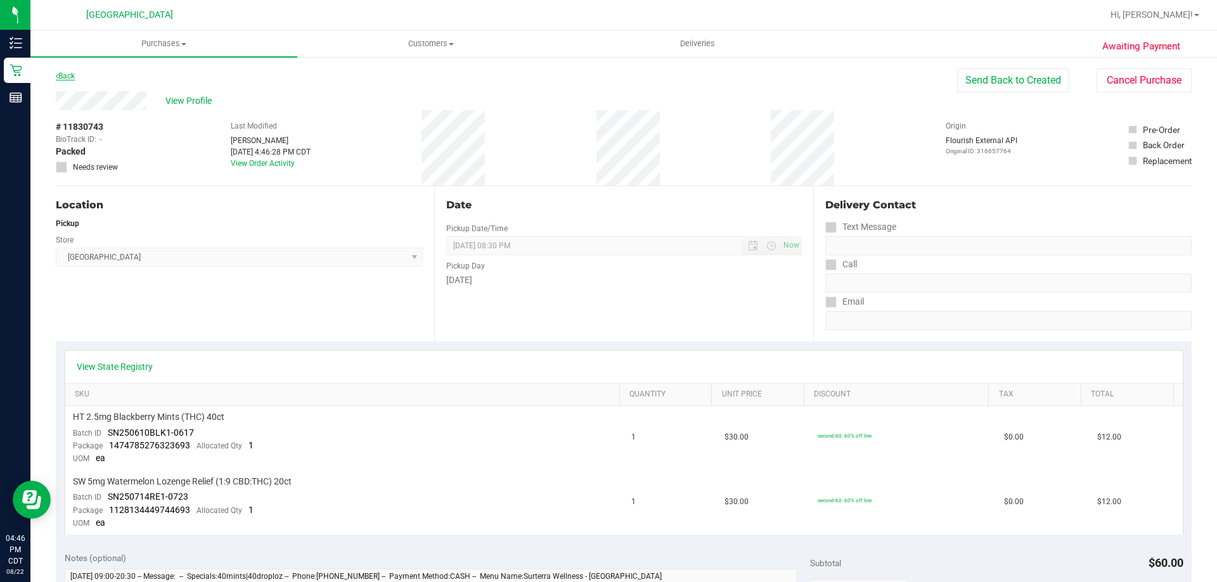
click at [66, 77] on link "Back" at bounding box center [65, 76] width 19 height 9
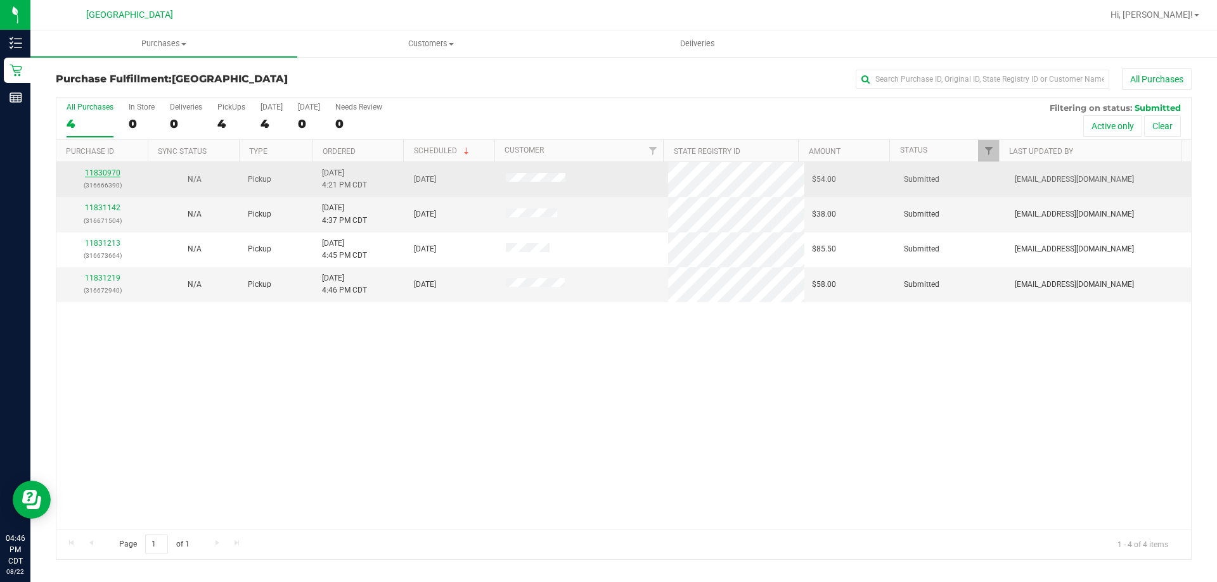
click at [106, 169] on link "11830970" at bounding box center [102, 173] width 35 height 9
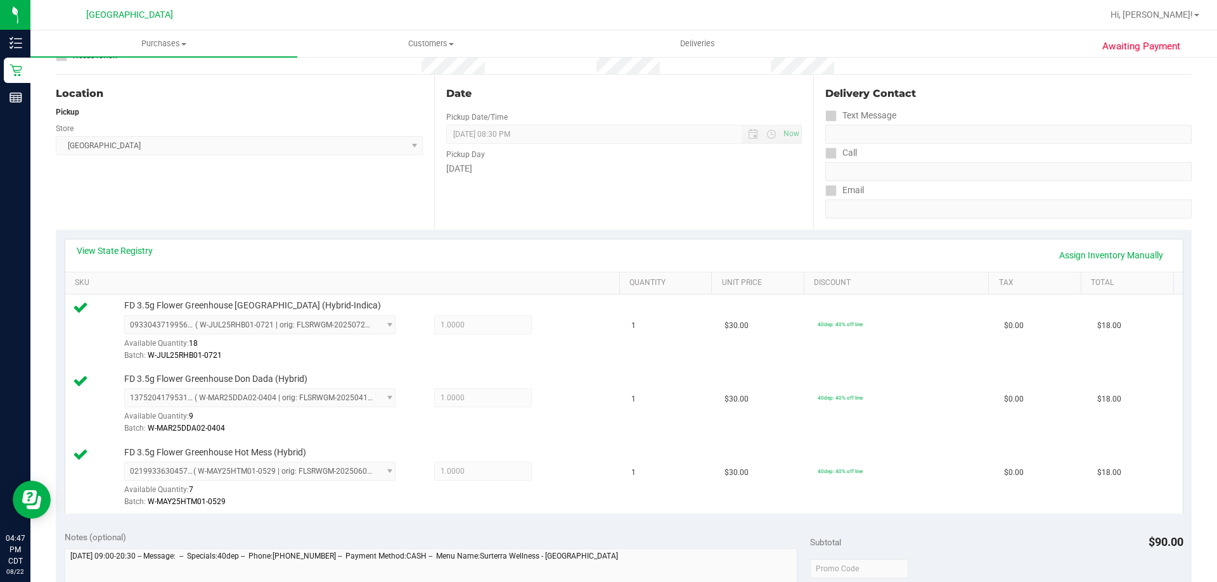
scroll to position [380, 0]
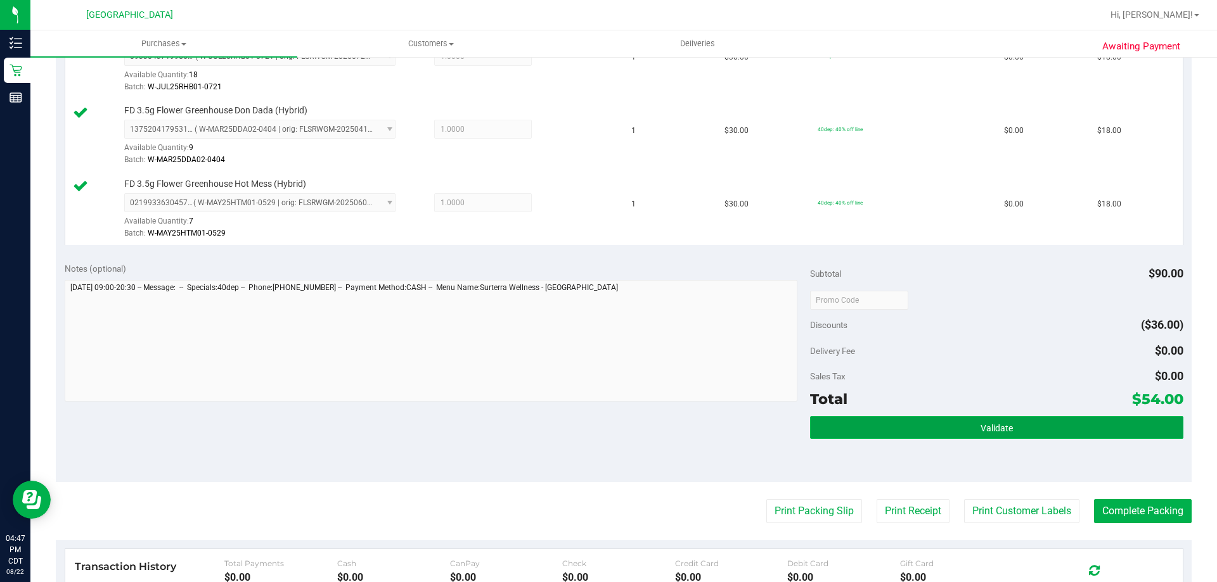
click at [936, 431] on button "Validate" at bounding box center [996, 427] width 373 height 23
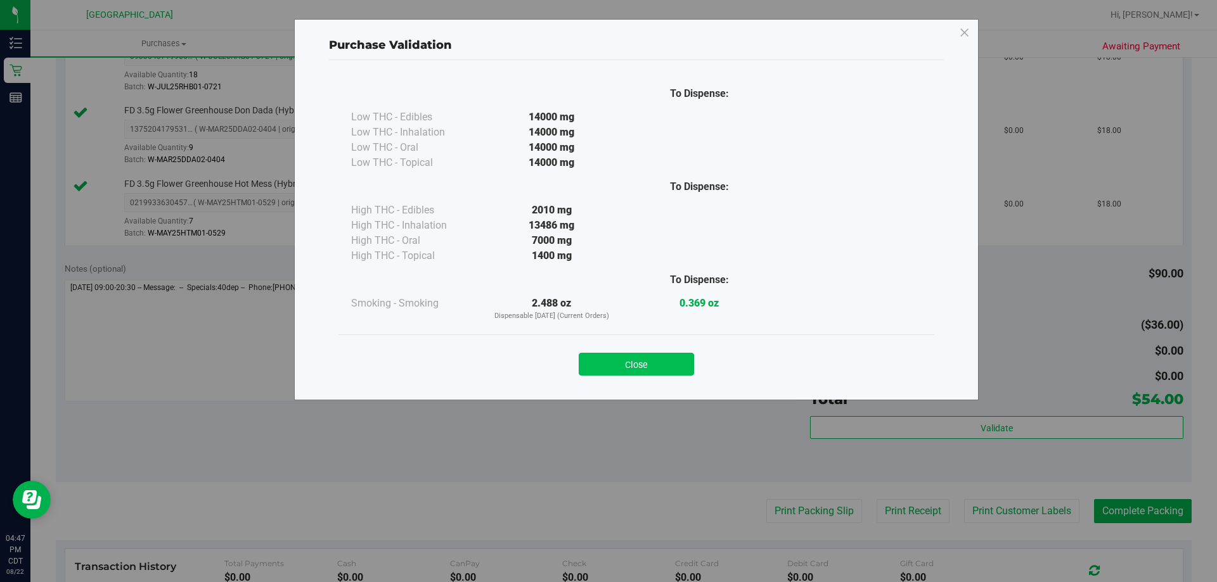
click at [669, 354] on button "Close" at bounding box center [636, 364] width 115 height 23
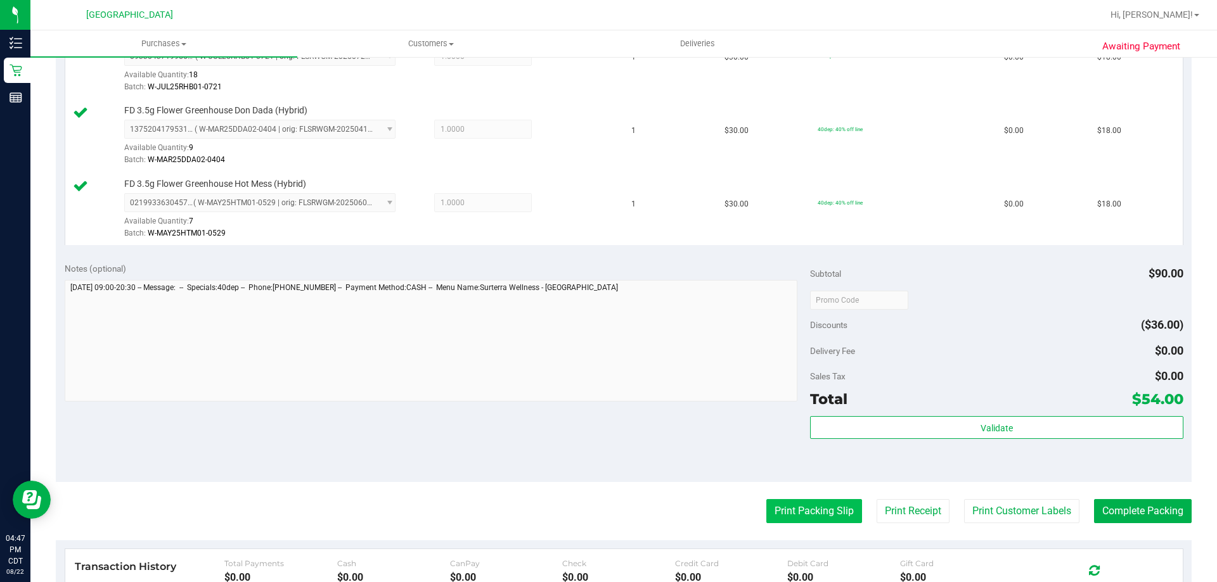
click at [776, 513] on button "Print Packing Slip" at bounding box center [814, 511] width 96 height 24
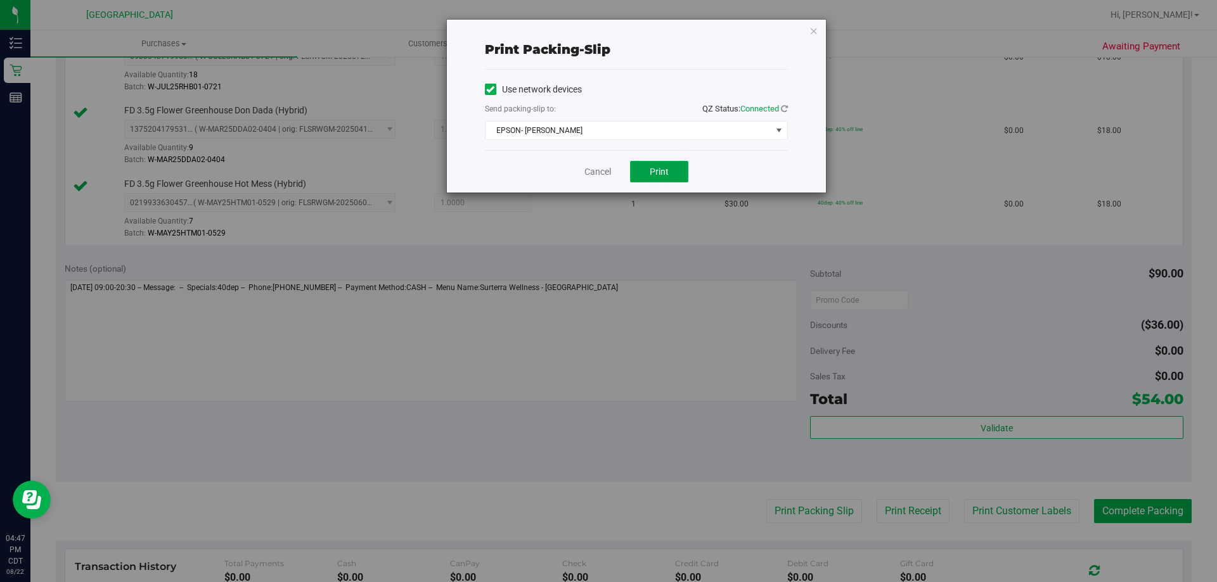
click at [679, 172] on button "Print" at bounding box center [659, 172] width 58 height 22
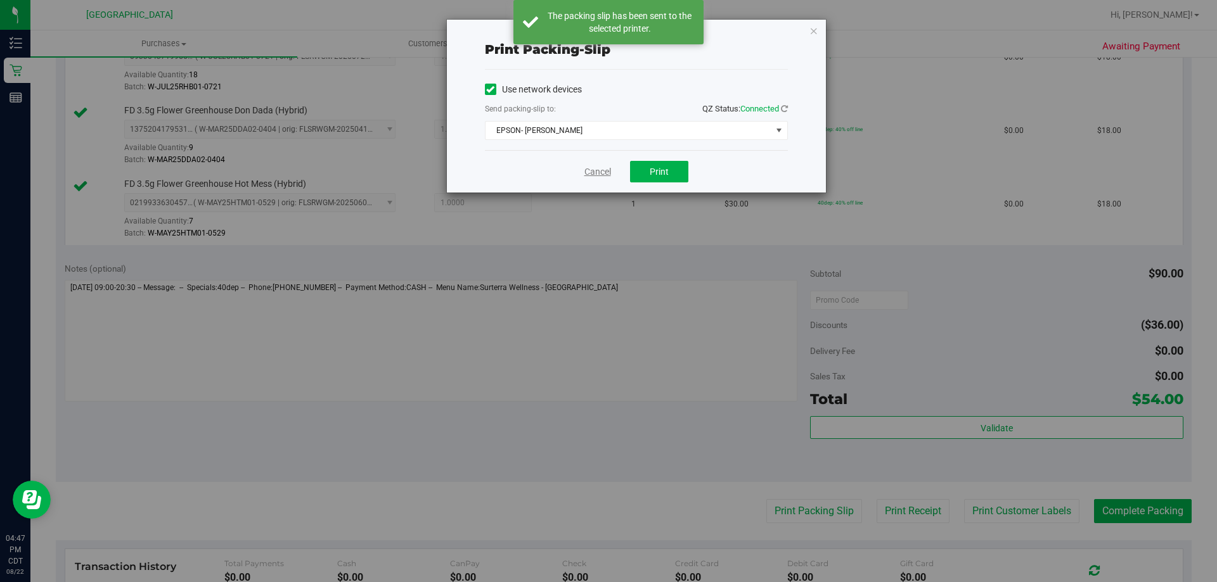
click at [590, 171] on link "Cancel" at bounding box center [597, 171] width 27 height 13
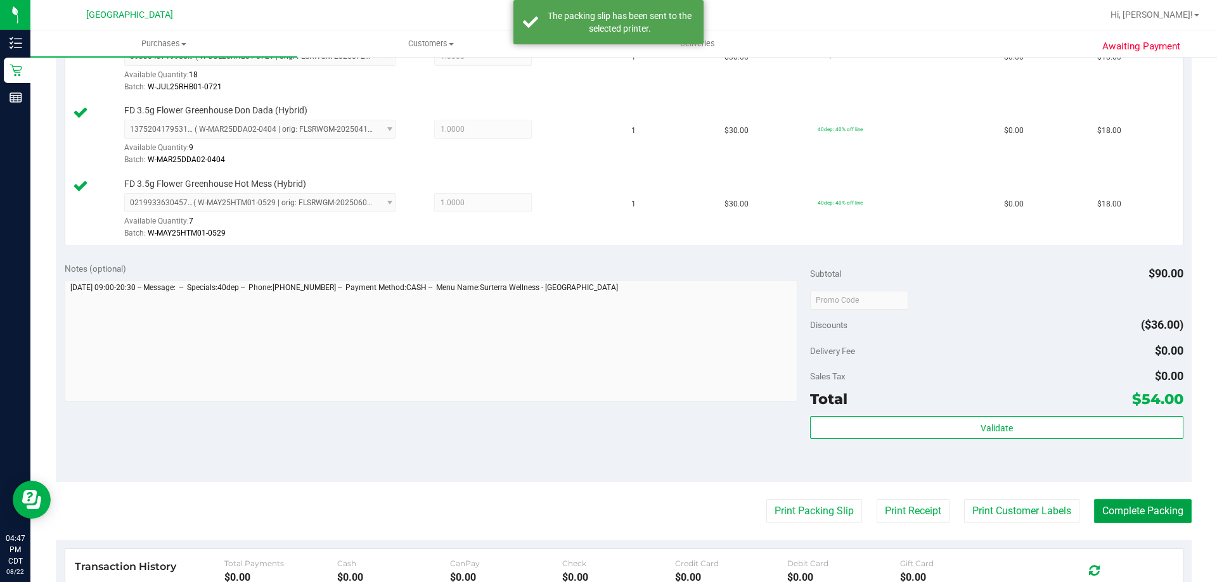
click at [1135, 508] on button "Complete Packing" at bounding box center [1143, 511] width 98 height 24
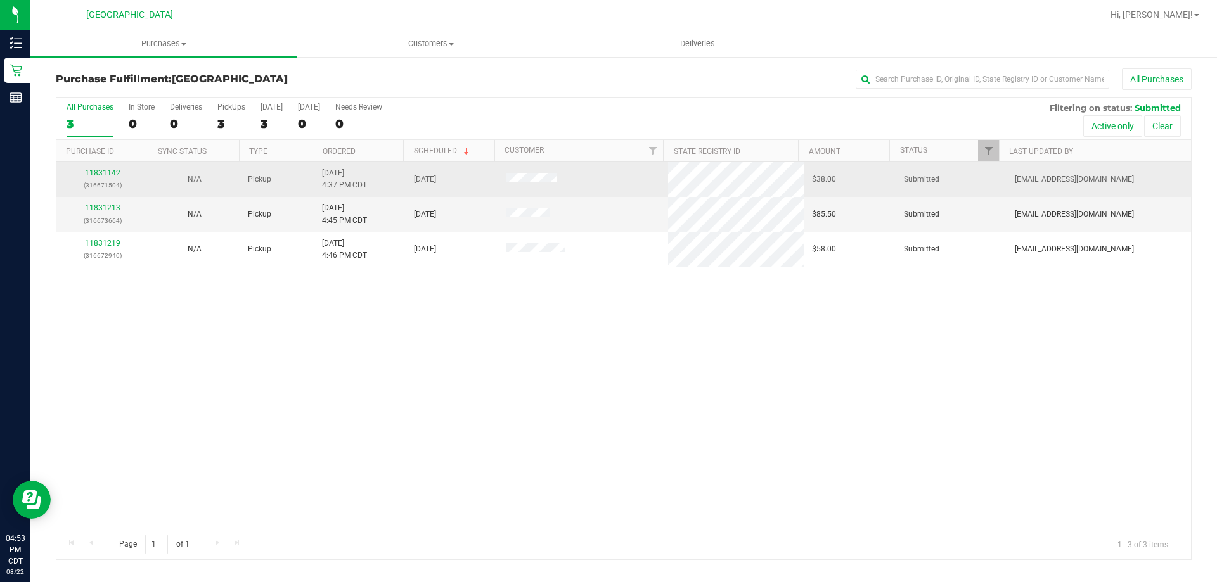
click at [101, 175] on link "11831142" at bounding box center [102, 173] width 35 height 9
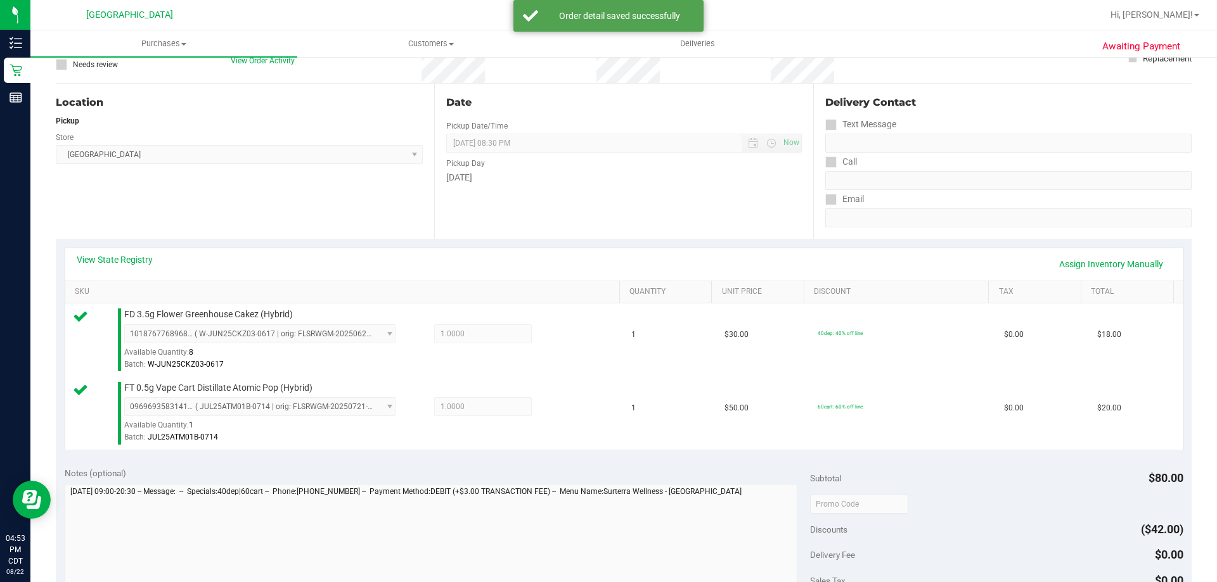
scroll to position [253, 0]
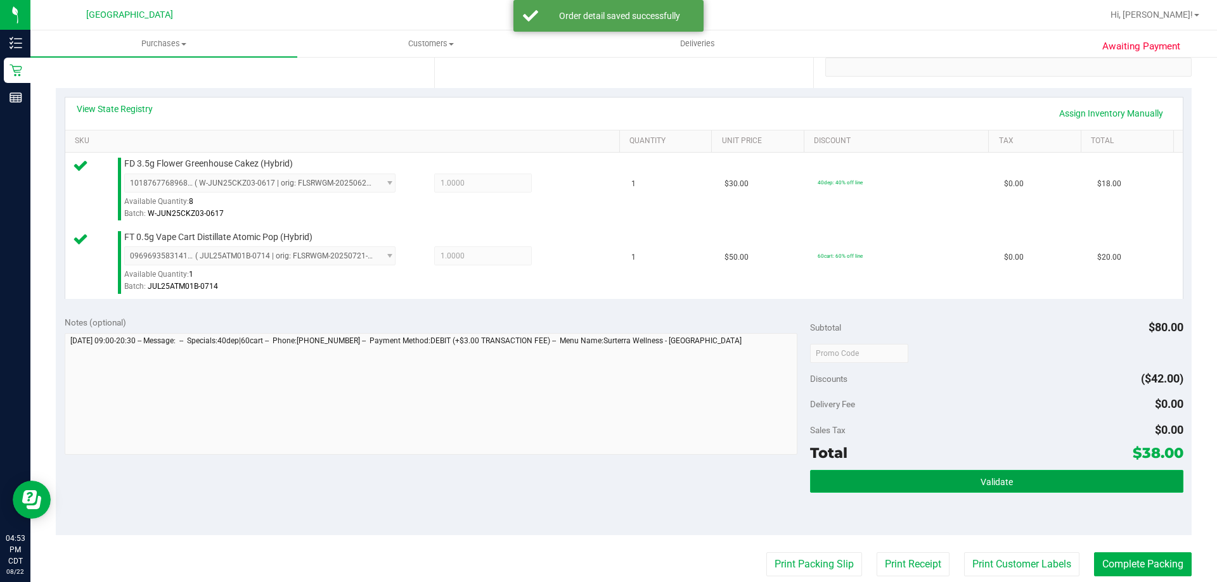
click at [921, 476] on button "Validate" at bounding box center [996, 481] width 373 height 23
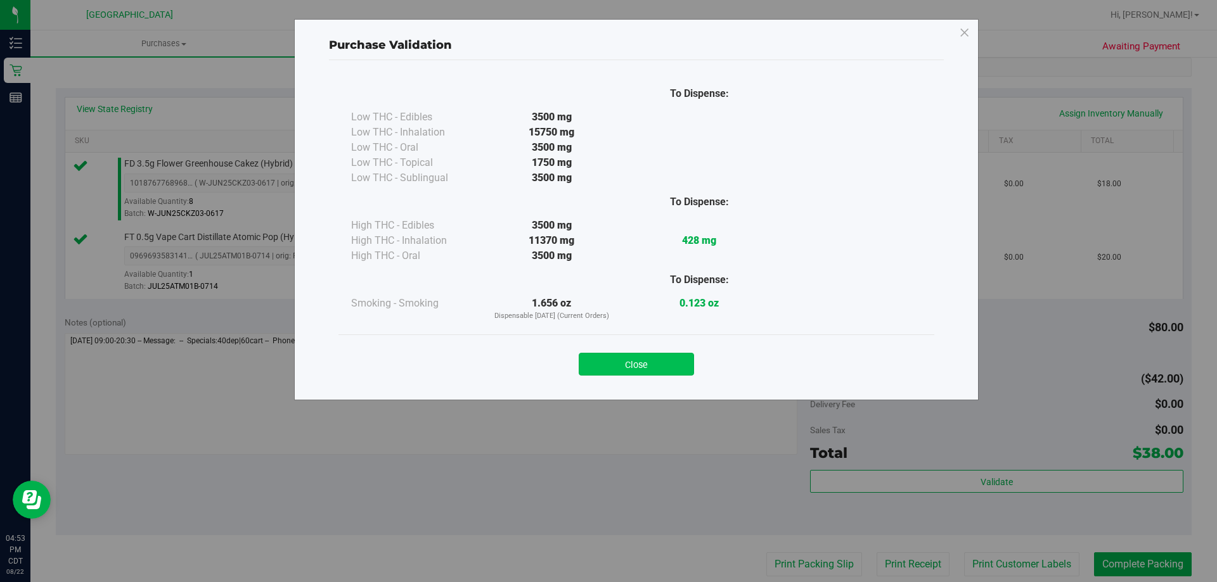
click at [647, 359] on button "Close" at bounding box center [636, 364] width 115 height 23
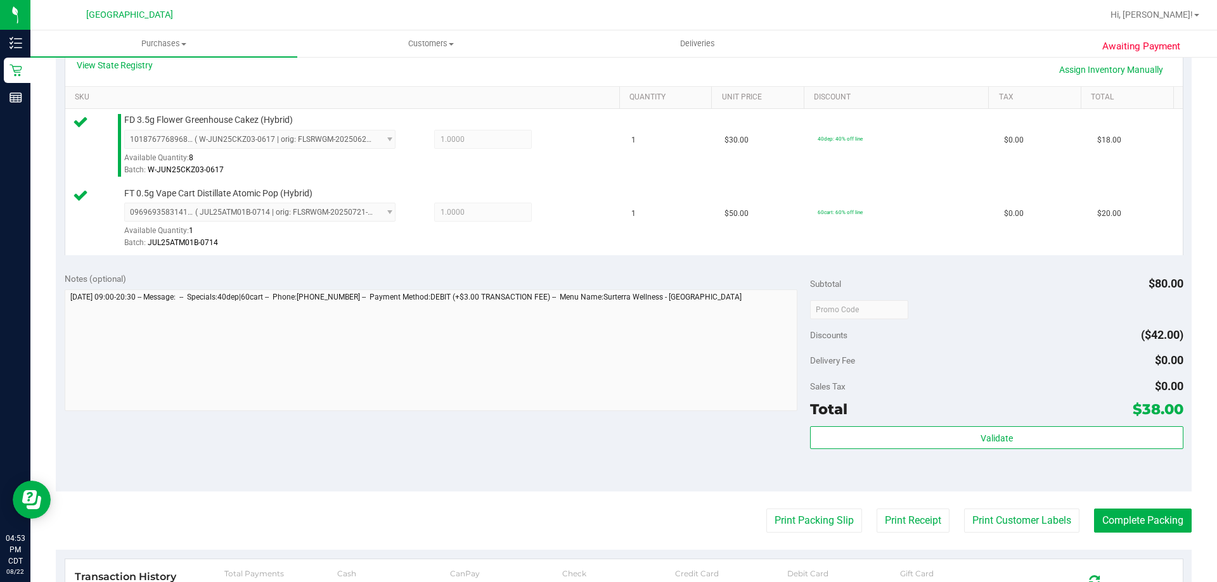
scroll to position [317, 0]
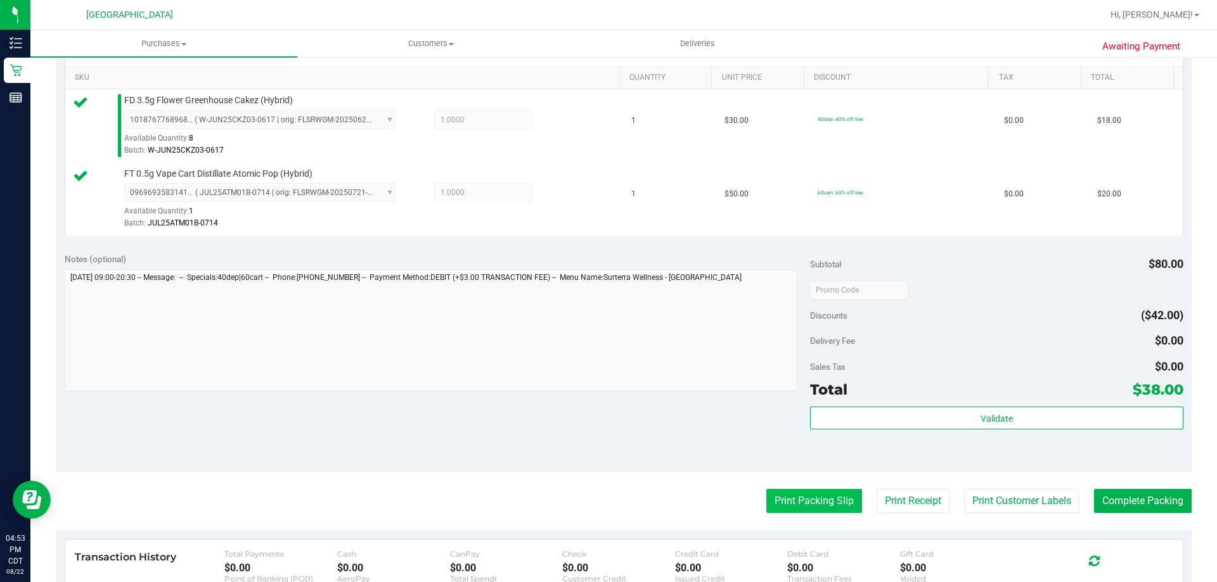
click at [816, 501] on button "Print Packing Slip" at bounding box center [814, 501] width 96 height 24
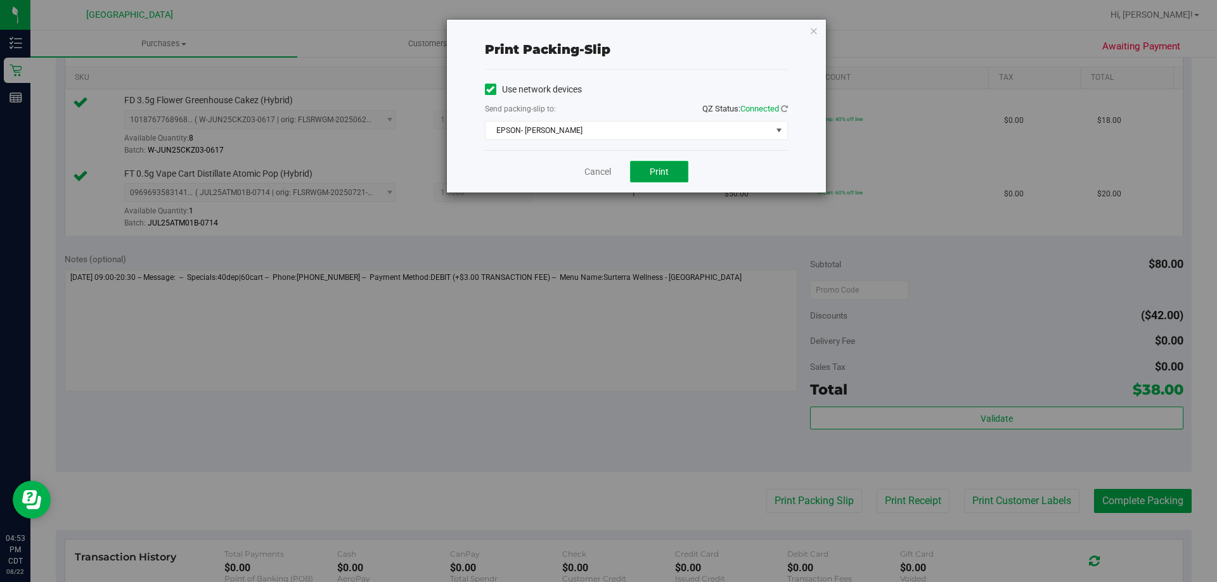
click at [632, 179] on button "Print" at bounding box center [659, 172] width 58 height 22
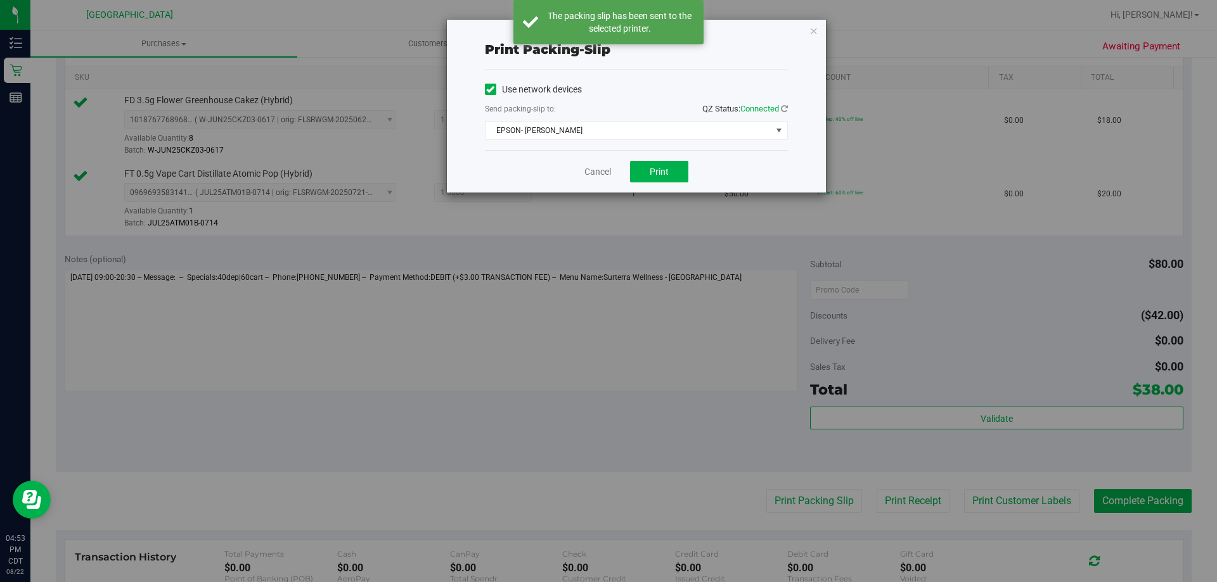
click at [591, 162] on div "Cancel Print" at bounding box center [636, 171] width 303 height 42
click at [591, 167] on link "Cancel" at bounding box center [597, 171] width 27 height 13
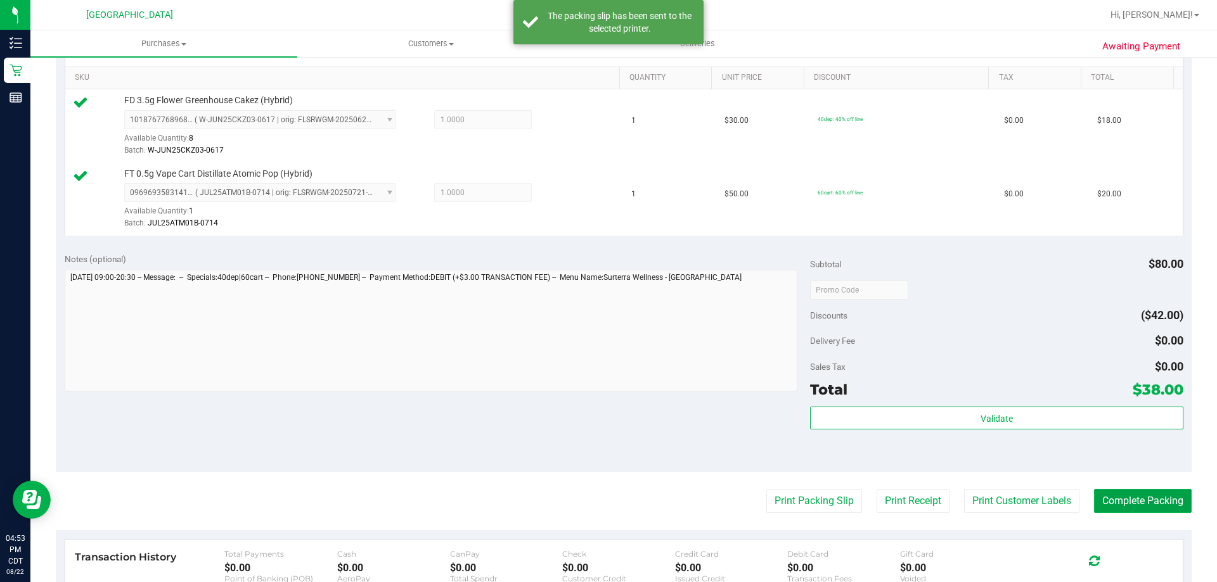
click at [1121, 493] on button "Complete Packing" at bounding box center [1143, 501] width 98 height 24
